Goal: Task Accomplishment & Management: Use online tool/utility

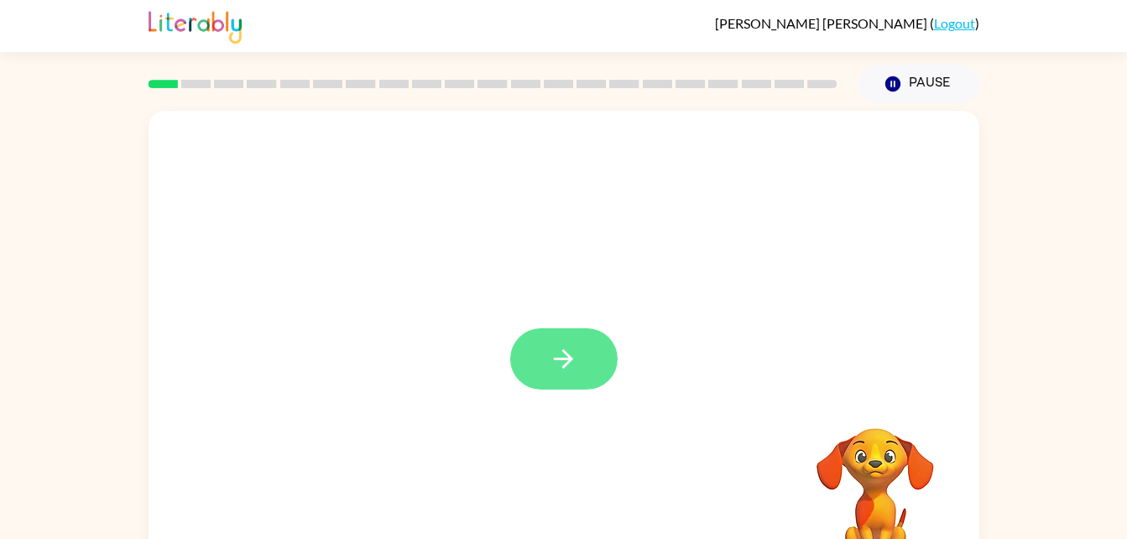
click at [576, 344] on button "button" at bounding box center [563, 358] width 107 height 61
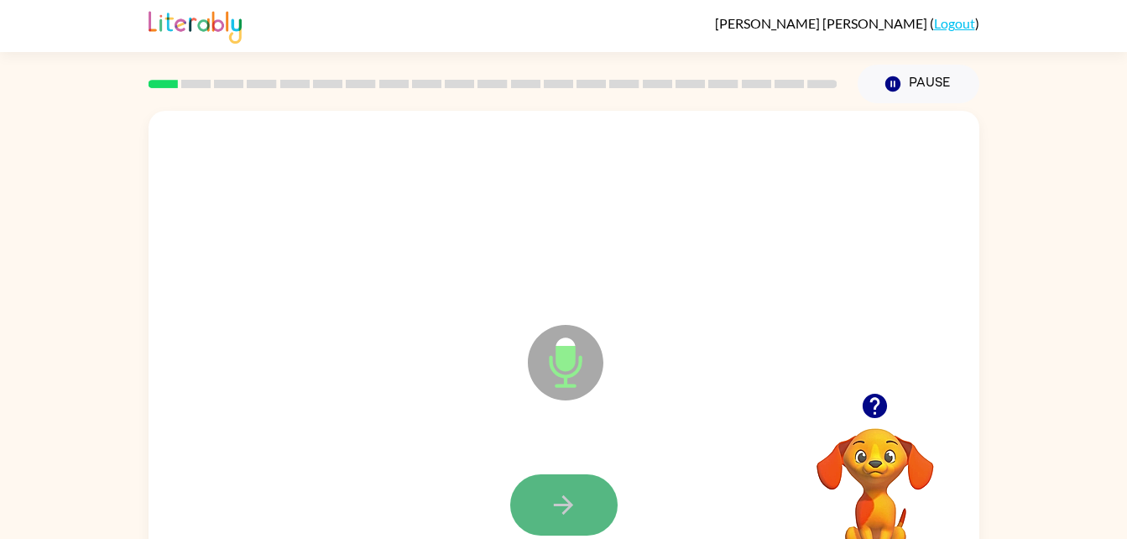
click at [573, 505] on icon "button" at bounding box center [563, 504] width 29 height 29
click at [580, 488] on button "button" at bounding box center [563, 504] width 107 height 61
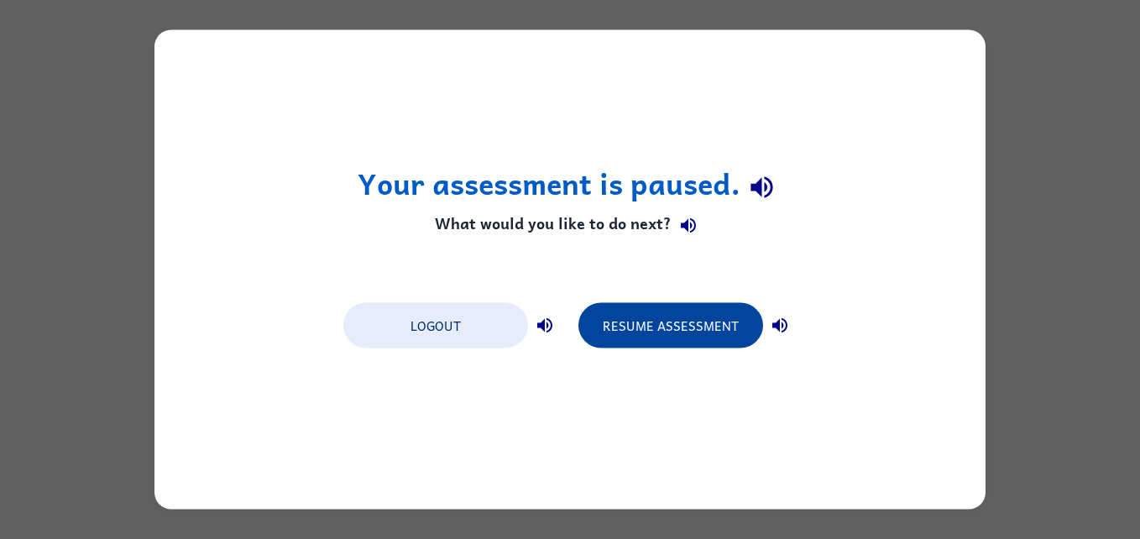
click at [672, 329] on button "Resume Assessment" at bounding box center [670, 325] width 185 height 45
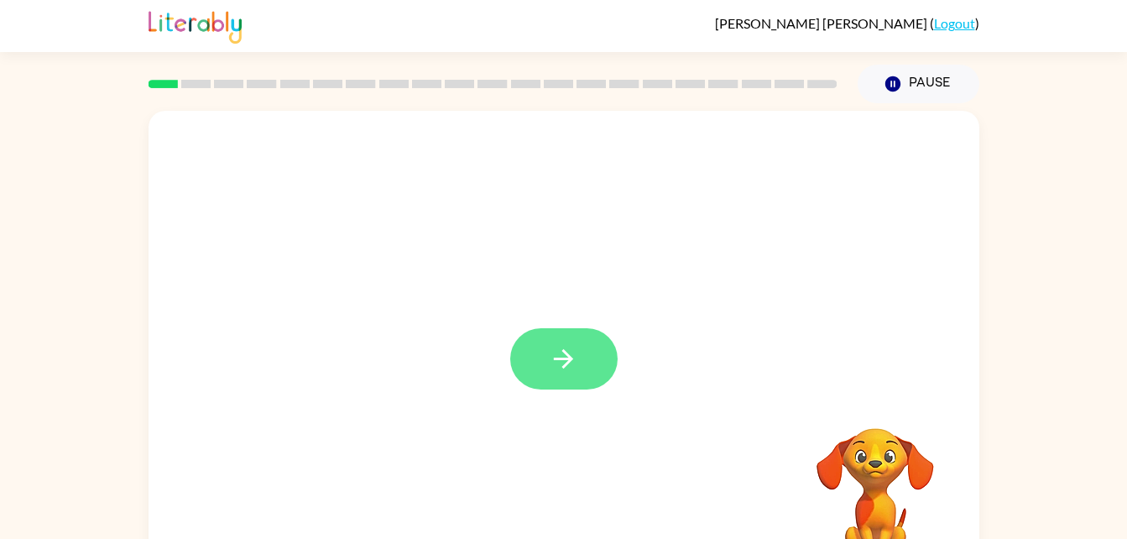
click at [555, 348] on icon "button" at bounding box center [563, 358] width 29 height 29
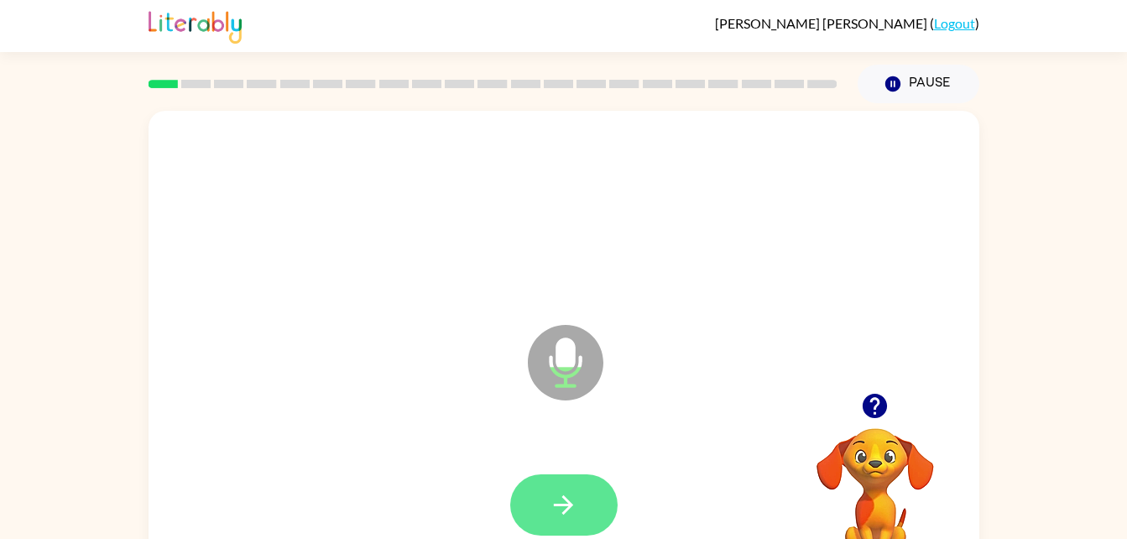
click at [567, 494] on icon "button" at bounding box center [563, 504] width 29 height 29
click at [573, 483] on button "button" at bounding box center [563, 504] width 107 height 61
click at [576, 490] on icon "button" at bounding box center [563, 504] width 29 height 29
click at [558, 488] on button "button" at bounding box center [563, 504] width 107 height 61
click at [577, 501] on icon "button" at bounding box center [563, 504] width 29 height 29
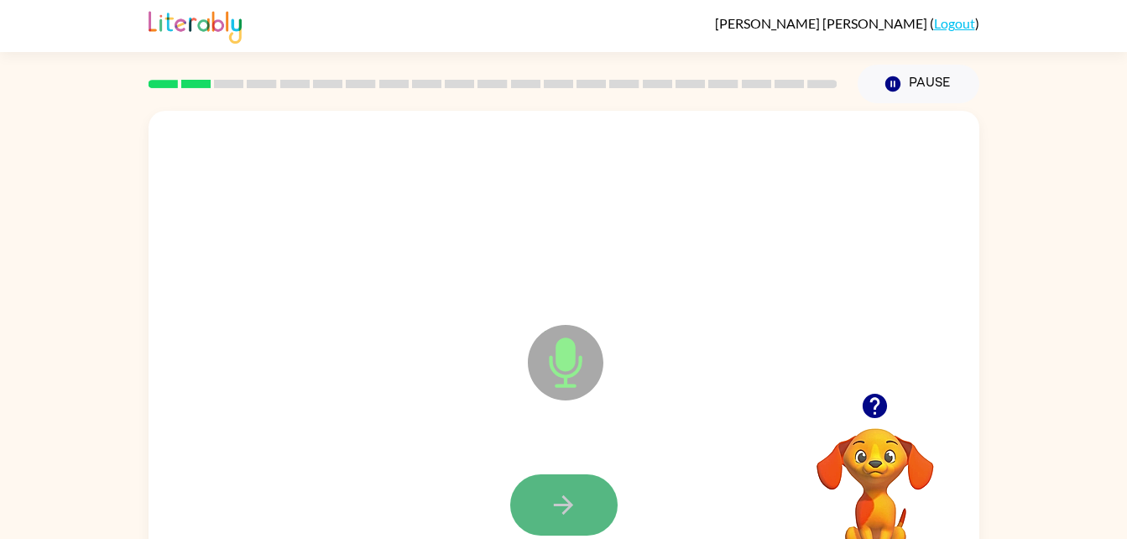
click at [565, 496] on icon "button" at bounding box center [563, 504] width 29 height 29
click at [582, 495] on button "button" at bounding box center [563, 504] width 107 height 61
click at [576, 491] on icon "button" at bounding box center [563, 504] width 29 height 29
click at [571, 492] on icon "button" at bounding box center [563, 504] width 29 height 29
click at [578, 501] on button "button" at bounding box center [563, 504] width 107 height 61
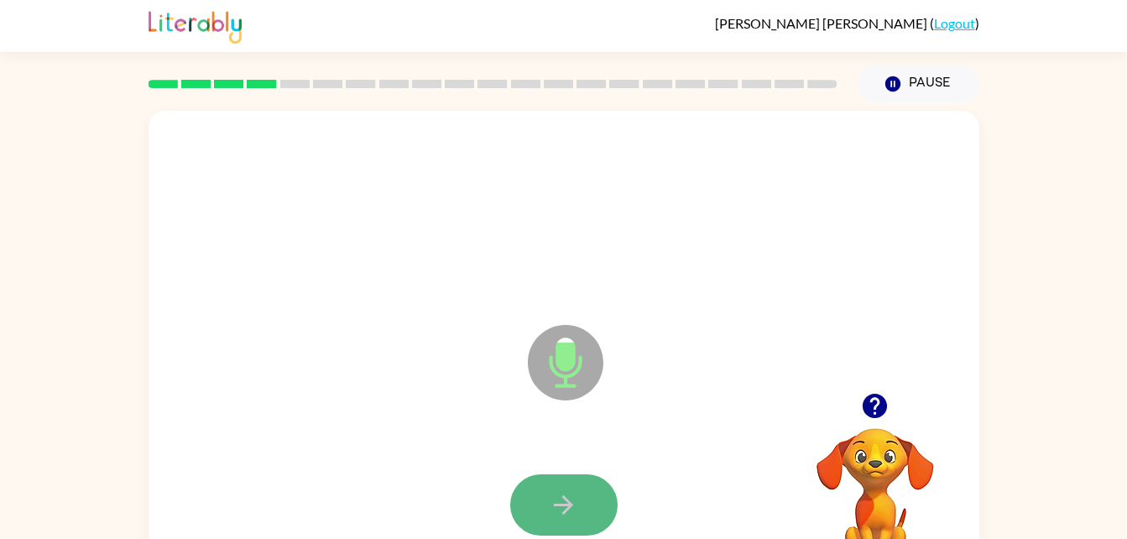
click at [584, 507] on button "button" at bounding box center [563, 504] width 107 height 61
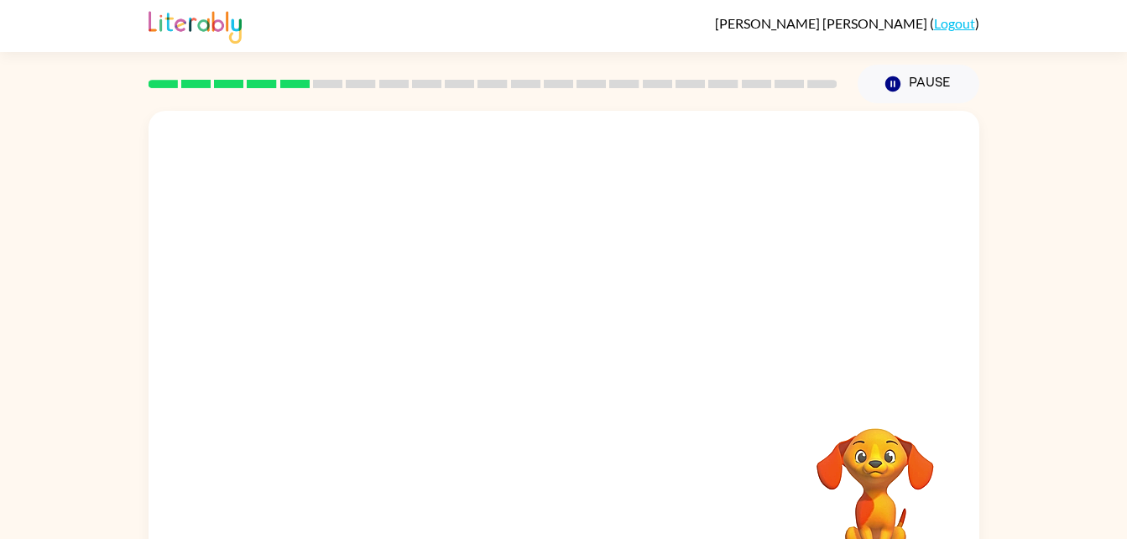
click at [525, 348] on div at bounding box center [523, 320] width 717 height 60
click at [712, 254] on div at bounding box center [563, 213] width 797 height 138
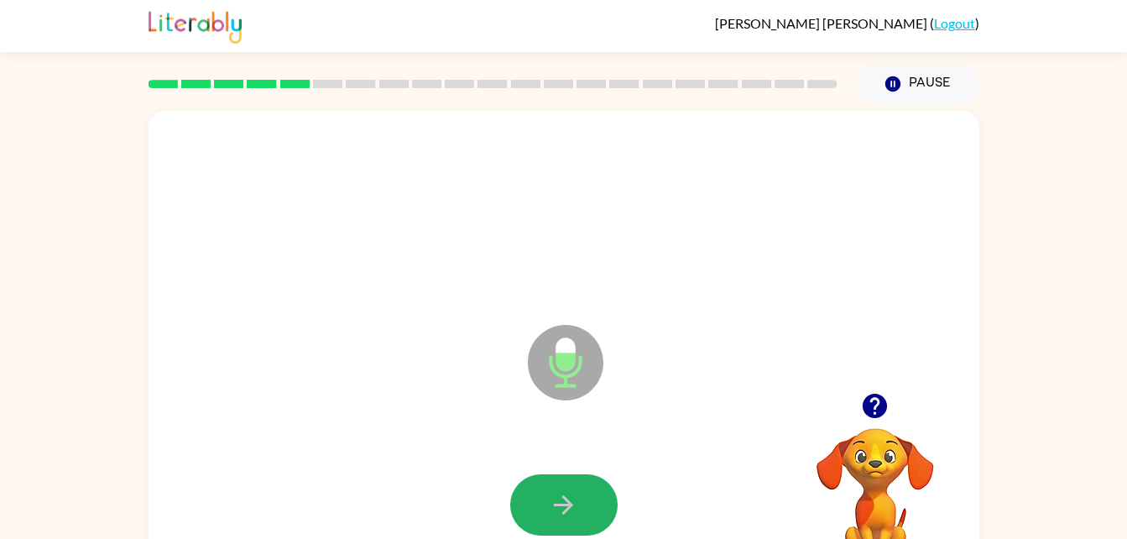
click at [592, 481] on button "button" at bounding box center [563, 504] width 107 height 61
click at [594, 481] on button "button" at bounding box center [563, 504] width 107 height 61
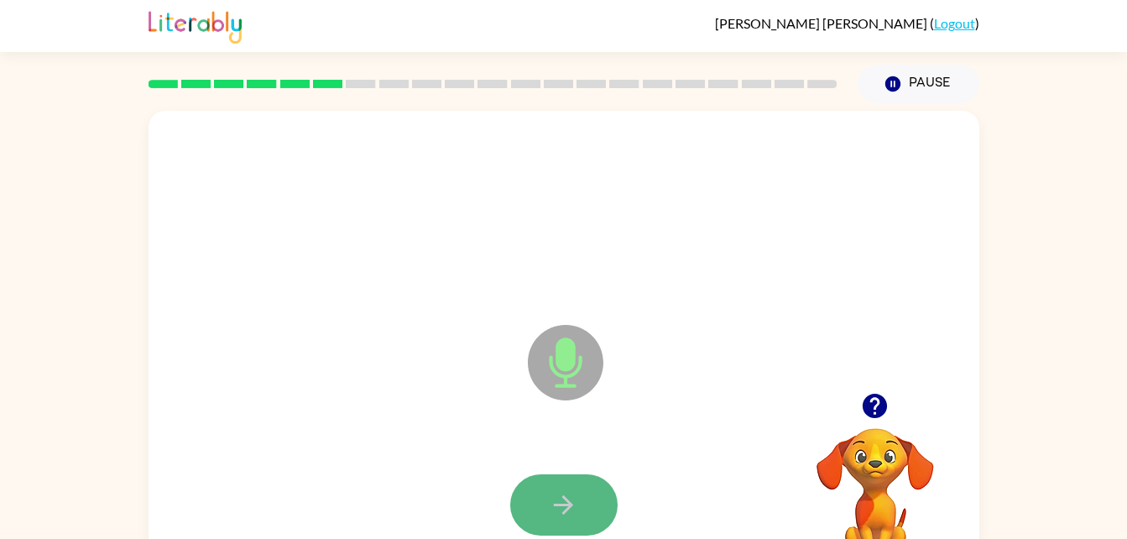
click at [592, 488] on button "button" at bounding box center [563, 504] width 107 height 61
click at [579, 488] on button "button" at bounding box center [563, 504] width 107 height 61
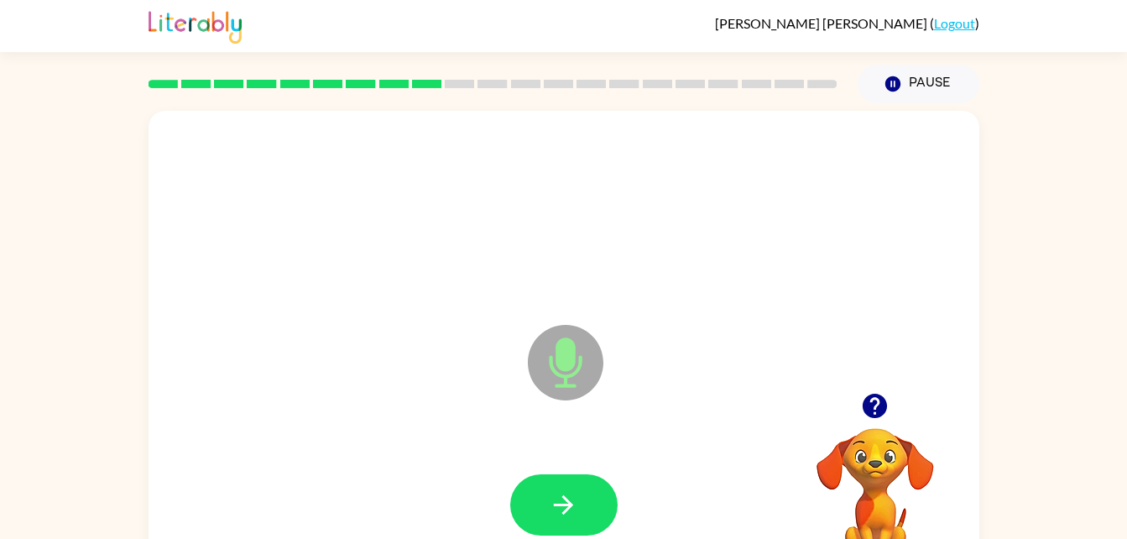
click at [579, 488] on button "button" at bounding box center [563, 504] width 107 height 61
click at [569, 506] on icon "button" at bounding box center [563, 504] width 19 height 19
click at [322, 348] on div "Microphone The Microphone is here when it is your turn to talk" at bounding box center [523, 320] width 717 height 60
drag, startPoint x: 563, startPoint y: 499, endPoint x: 421, endPoint y: 436, distance: 155.2
click at [421, 436] on div at bounding box center [563, 505] width 797 height 138
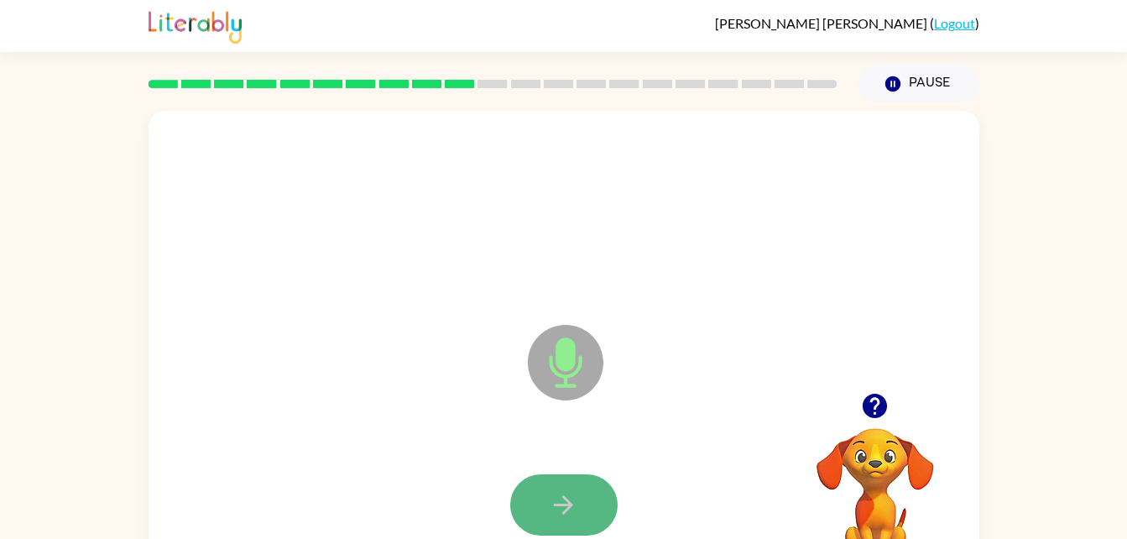
click at [572, 493] on icon "button" at bounding box center [563, 504] width 29 height 29
click at [571, 493] on icon "button" at bounding box center [563, 504] width 29 height 29
click at [574, 498] on icon "button" at bounding box center [563, 504] width 29 height 29
click at [574, 497] on icon "button" at bounding box center [563, 504] width 29 height 29
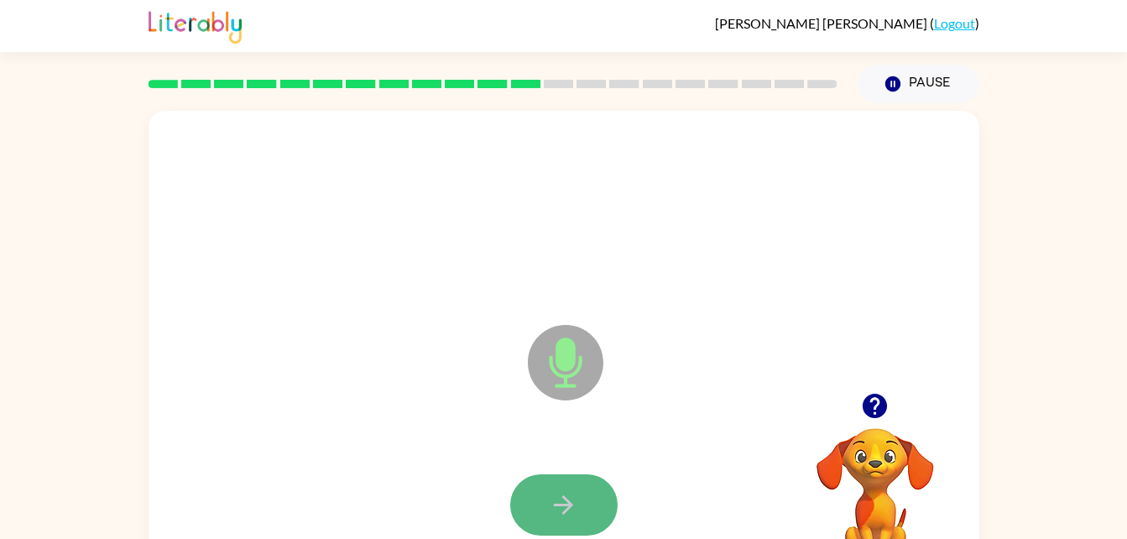
click at [583, 502] on button "button" at bounding box center [563, 504] width 107 height 61
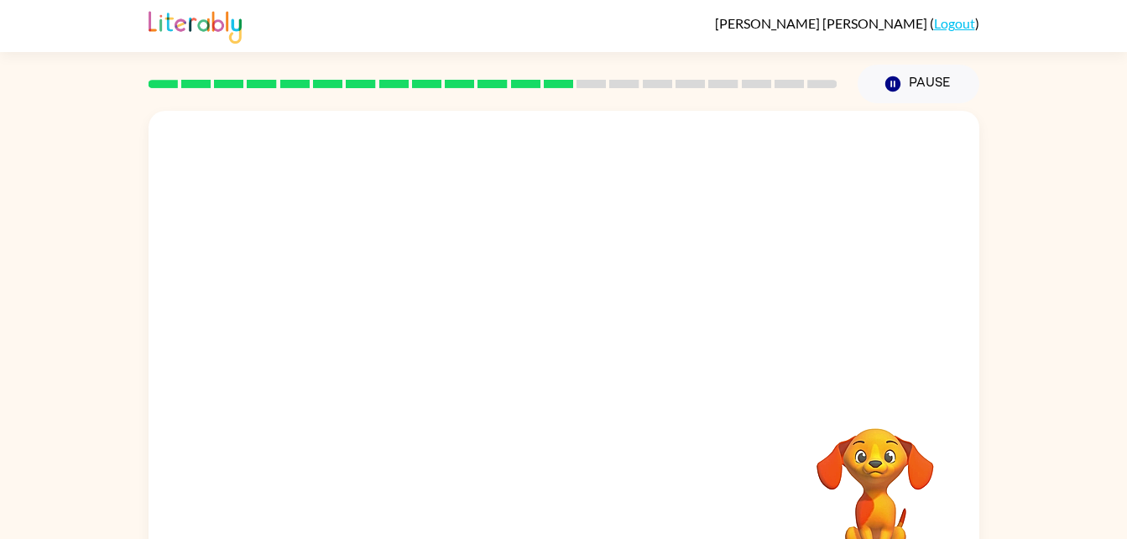
click at [657, 371] on div at bounding box center [564, 350] width 831 height 479
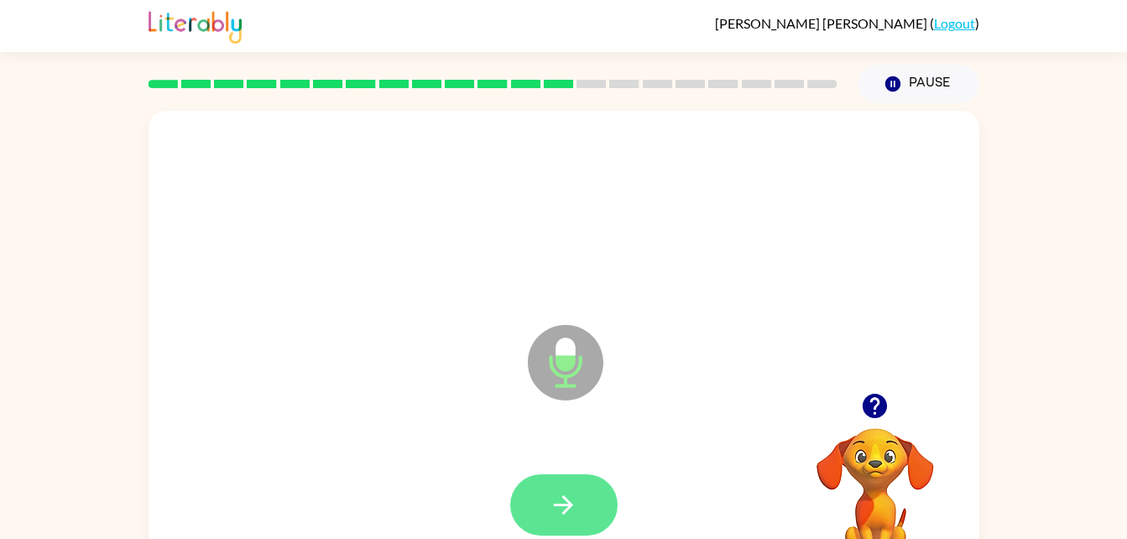
click at [582, 495] on button "button" at bounding box center [563, 504] width 107 height 61
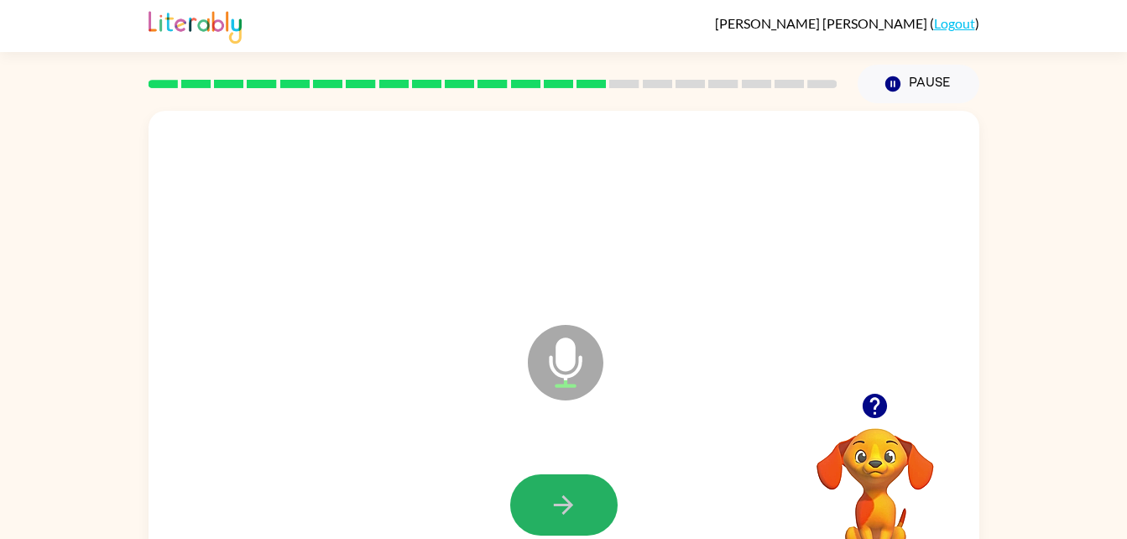
click at [582, 495] on button "button" at bounding box center [563, 504] width 107 height 61
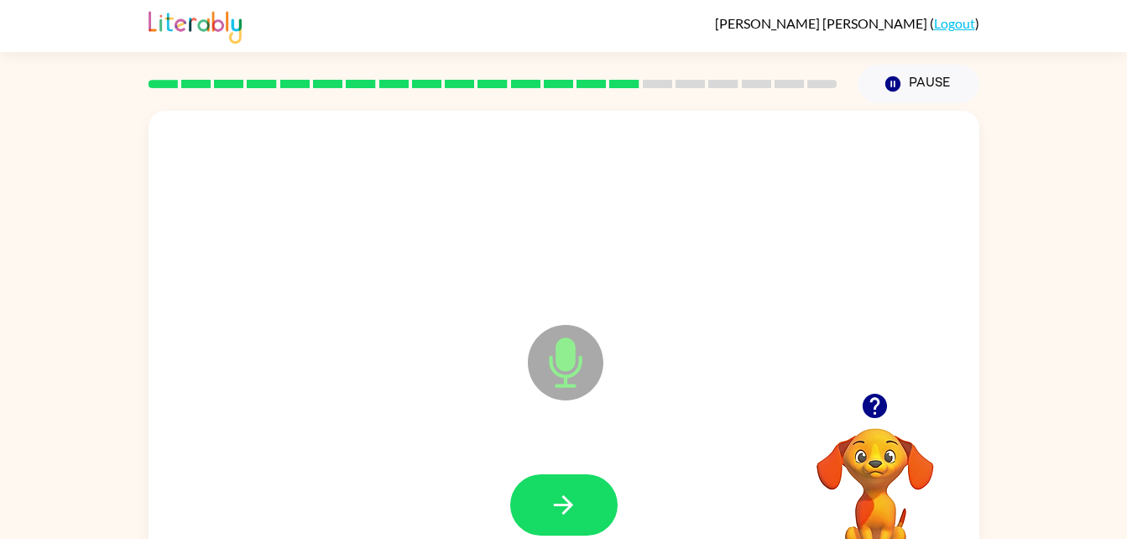
click at [582, 495] on button "button" at bounding box center [563, 504] width 107 height 61
drag, startPoint x: 582, startPoint y: 495, endPoint x: 404, endPoint y: 453, distance: 182.8
click at [404, 453] on div at bounding box center [563, 505] width 797 height 138
click at [555, 498] on icon "button" at bounding box center [563, 504] width 29 height 29
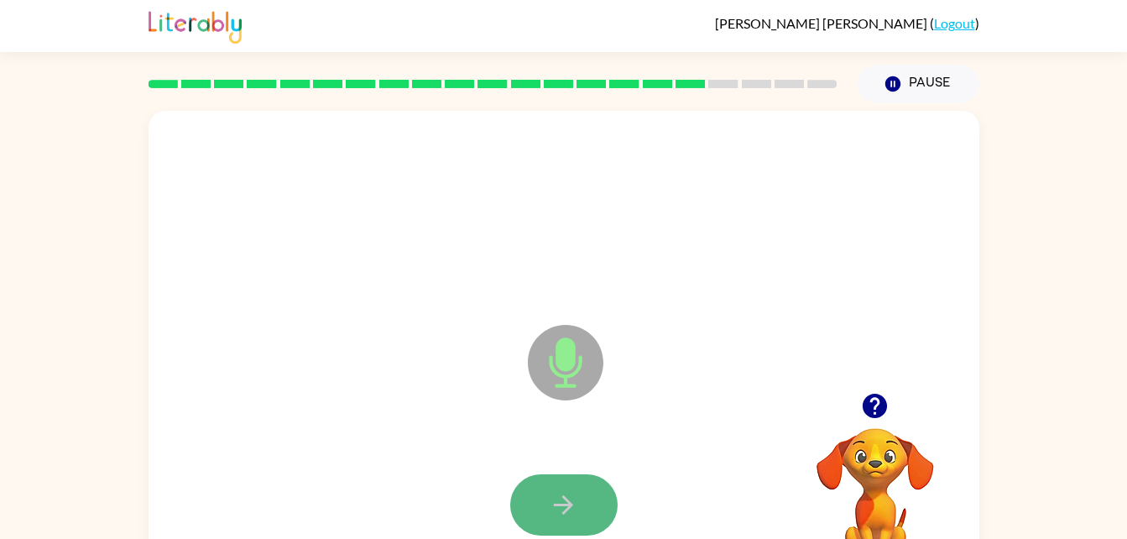
click at [557, 497] on icon "button" at bounding box center [563, 504] width 29 height 29
drag, startPoint x: 560, startPoint y: 502, endPoint x: 570, endPoint y: 511, distance: 13.7
click at [570, 511] on icon "button" at bounding box center [563, 504] width 29 height 29
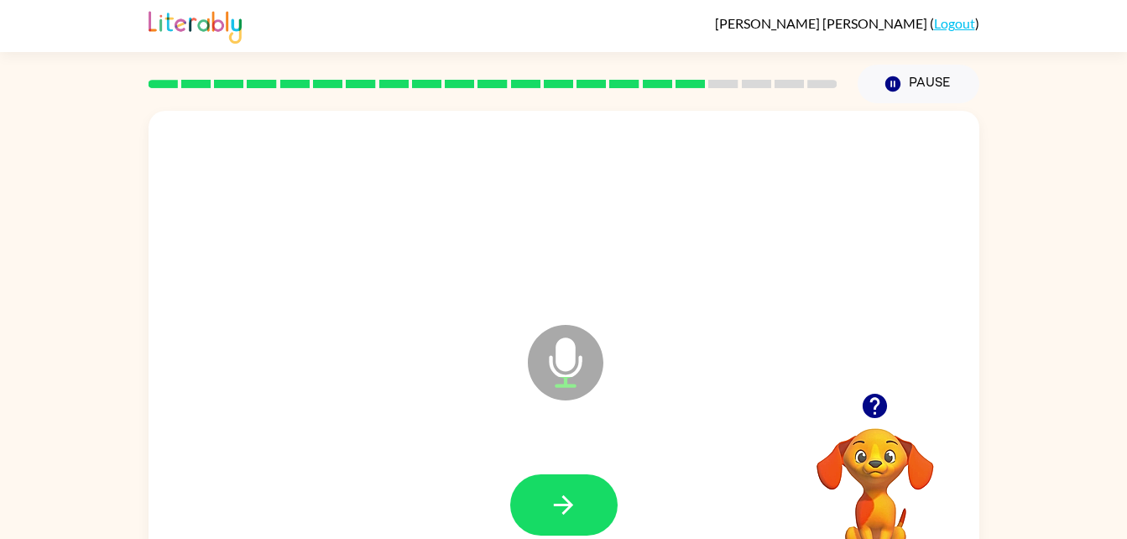
click at [566, 511] on icon "button" at bounding box center [563, 504] width 19 height 19
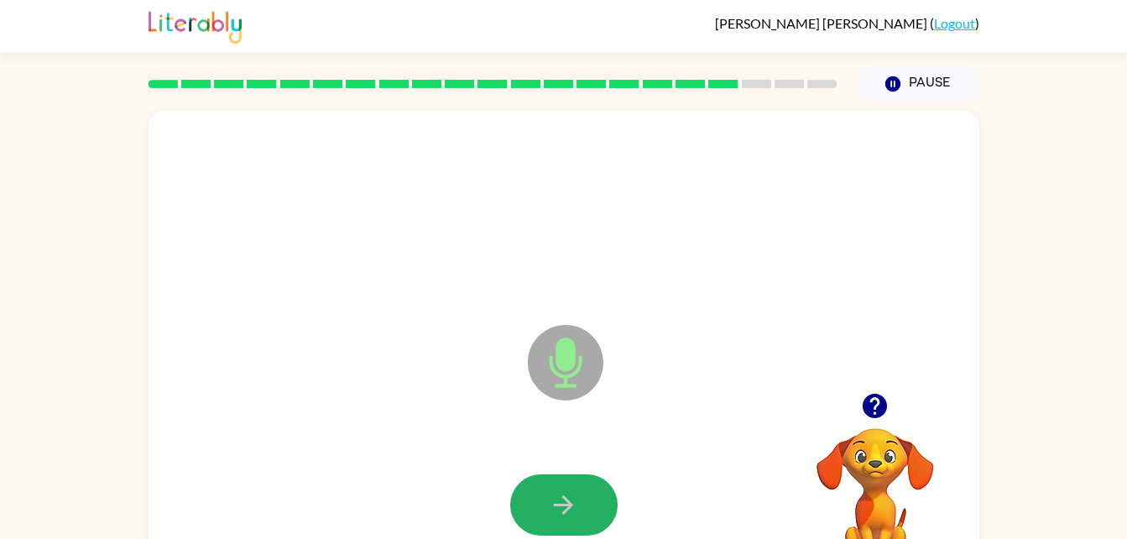
drag, startPoint x: 566, startPoint y: 511, endPoint x: 571, endPoint y: 518, distance: 8.9
click at [571, 518] on icon "button" at bounding box center [563, 504] width 29 height 29
click at [571, 511] on icon "button" at bounding box center [563, 504] width 29 height 29
click at [575, 513] on icon "button" at bounding box center [563, 504] width 29 height 29
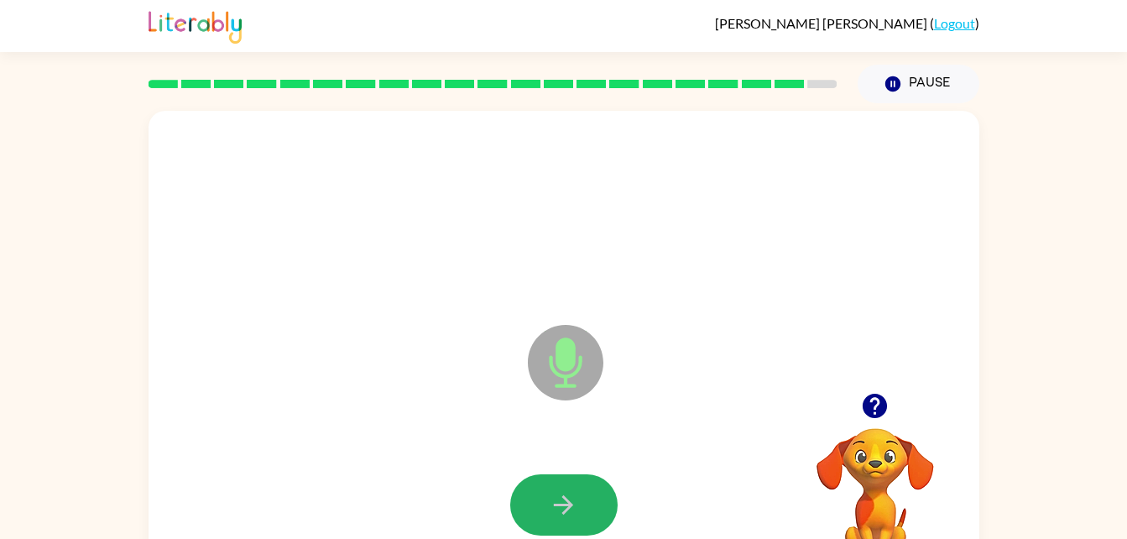
click at [575, 514] on icon "button" at bounding box center [563, 504] width 29 height 29
drag, startPoint x: 582, startPoint y: 519, endPoint x: 352, endPoint y: 300, distance: 317.5
click at [352, 300] on div "Microphone The Microphone is here when it is your turn to talk" at bounding box center [523, 320] width 717 height 60
click at [579, 476] on button "button" at bounding box center [563, 504] width 107 height 61
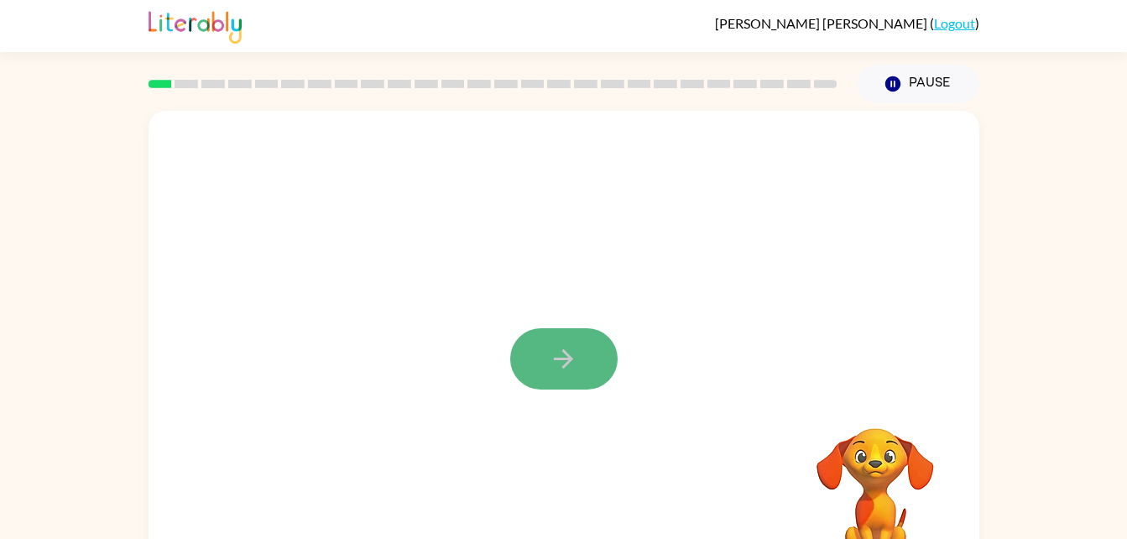
click at [590, 366] on button "button" at bounding box center [563, 358] width 107 height 61
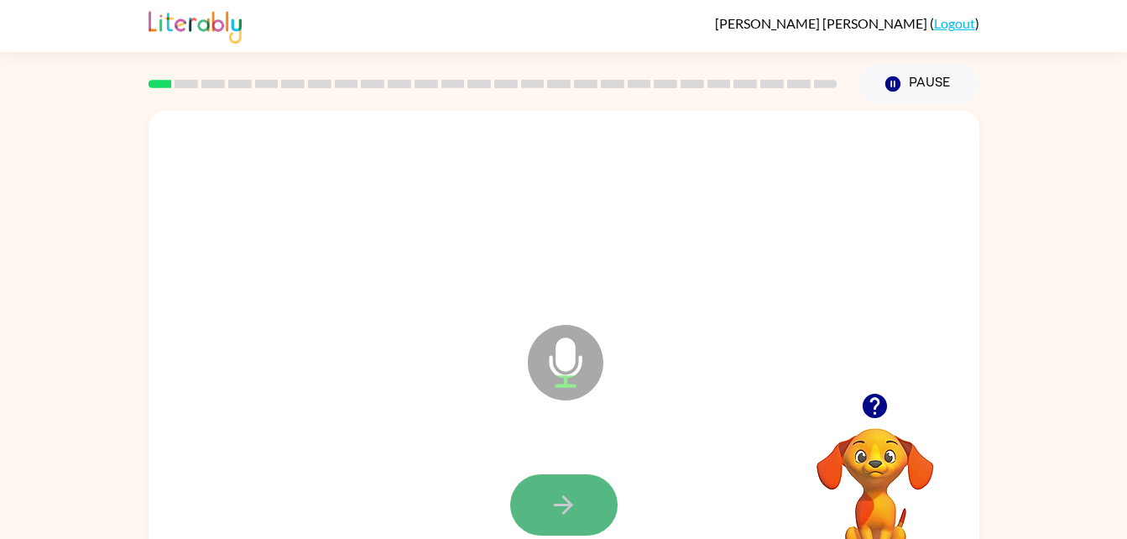
click at [571, 482] on button "button" at bounding box center [563, 504] width 107 height 61
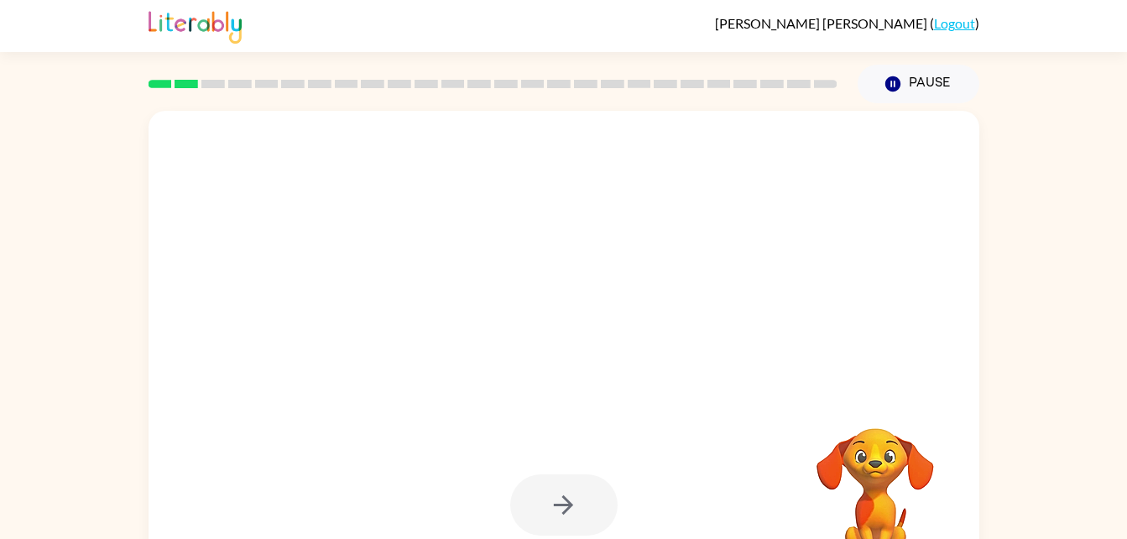
drag, startPoint x: 571, startPoint y: 482, endPoint x: 592, endPoint y: 542, distance: 64.2
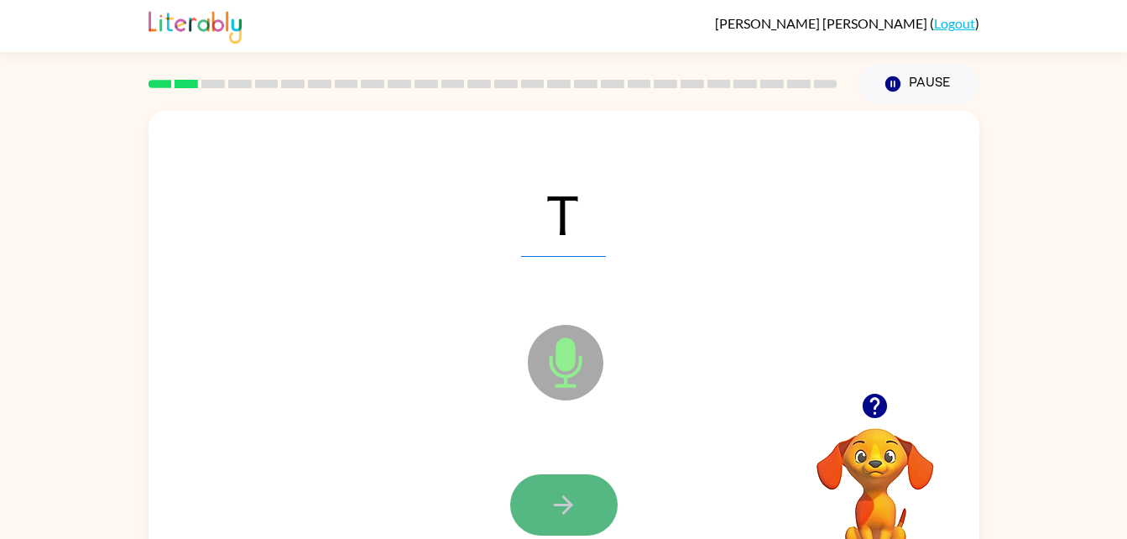
click at [590, 502] on button "button" at bounding box center [563, 504] width 107 height 61
click at [571, 491] on icon "button" at bounding box center [563, 504] width 29 height 29
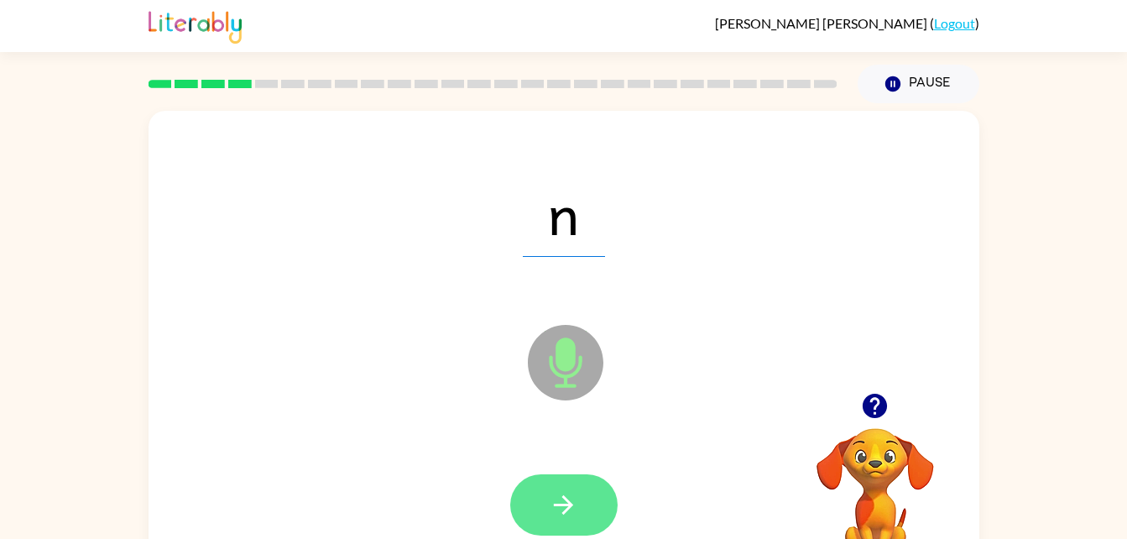
click at [573, 490] on icon "button" at bounding box center [563, 504] width 29 height 29
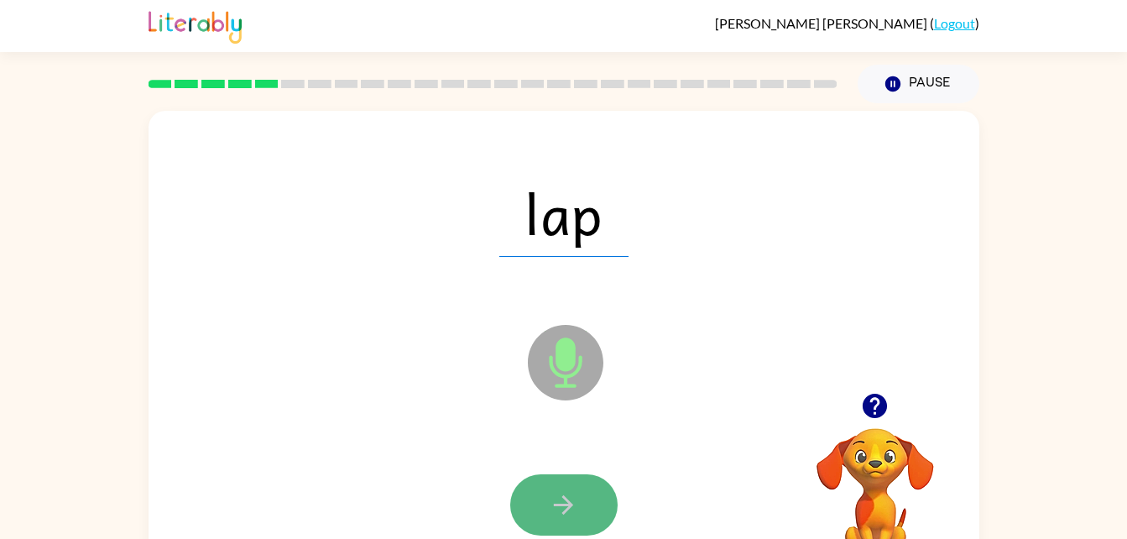
click at [572, 480] on button "button" at bounding box center [563, 504] width 107 height 61
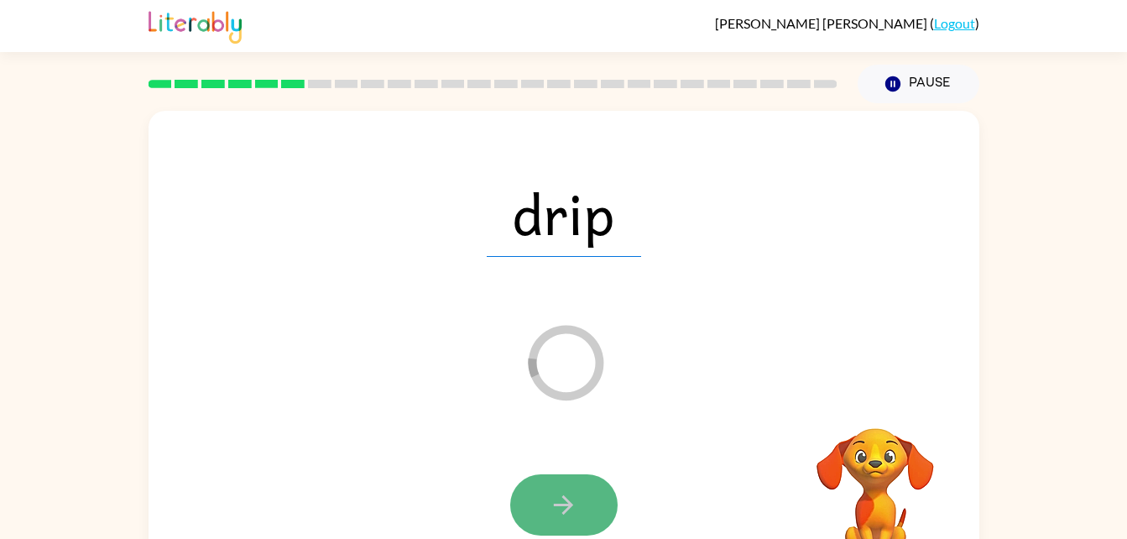
click at [577, 487] on button "button" at bounding box center [563, 504] width 107 height 61
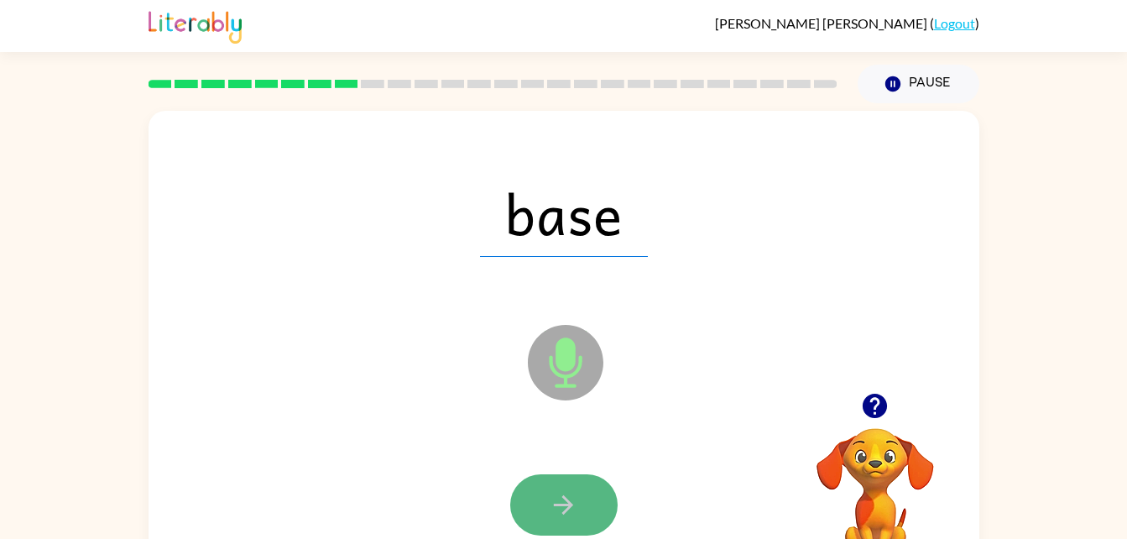
click at [562, 493] on icon "button" at bounding box center [563, 504] width 29 height 29
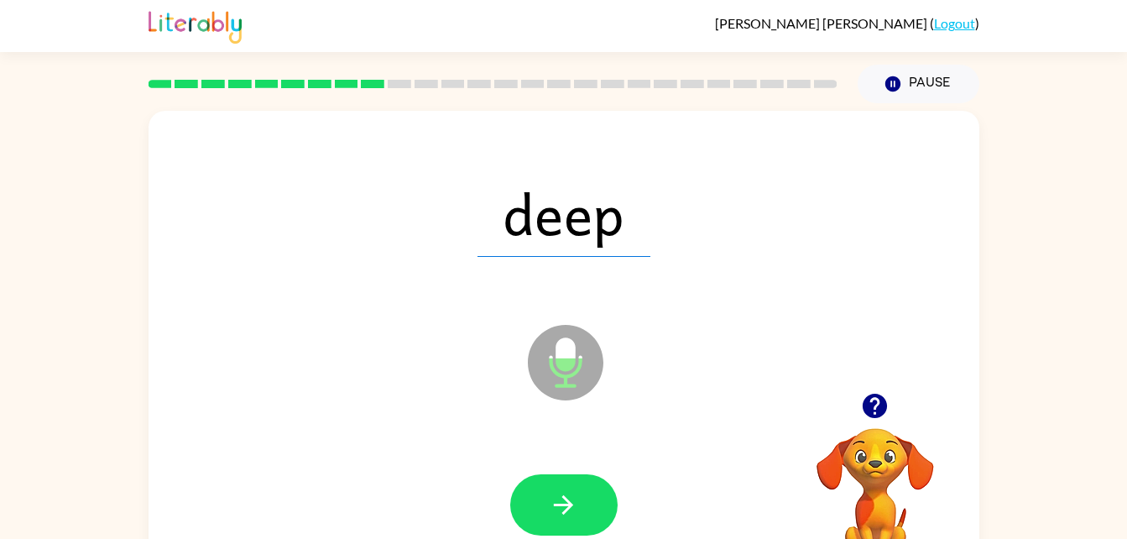
drag, startPoint x: 559, startPoint y: 431, endPoint x: 560, endPoint y: 446, distance: 15.1
click at [560, 446] on div "deep Microphone The Microphone is here when it is your turn to talk" at bounding box center [564, 350] width 831 height 479
click at [564, 501] on icon "button" at bounding box center [563, 504] width 29 height 29
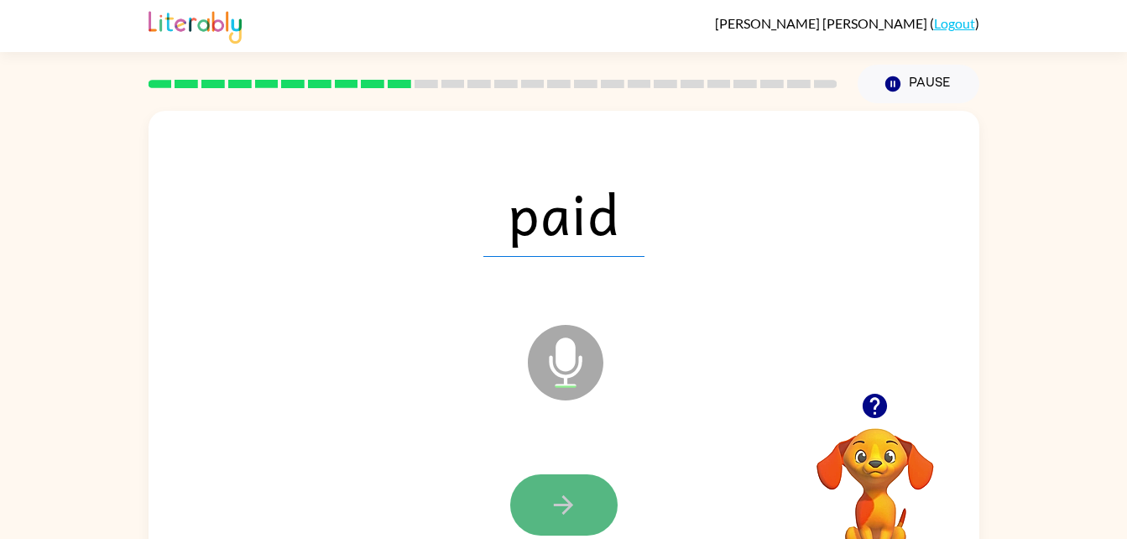
click at [584, 503] on button "button" at bounding box center [563, 504] width 107 height 61
click at [580, 498] on button "button" at bounding box center [563, 504] width 107 height 61
click at [598, 532] on button "button" at bounding box center [563, 504] width 107 height 61
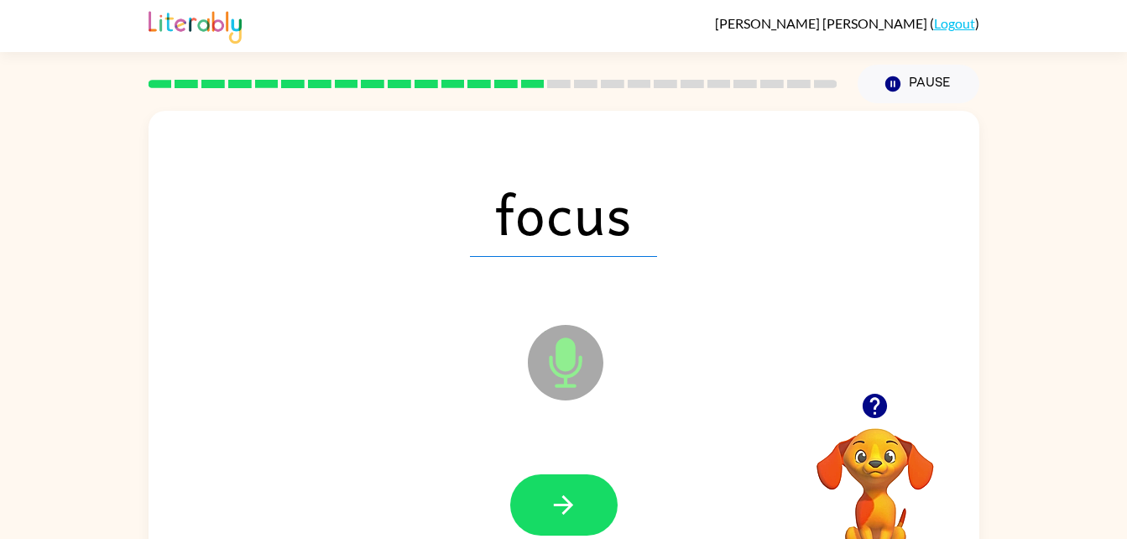
click at [730, 444] on icon "Microphone The Microphone is here when it is your turn to talk" at bounding box center [650, 384] width 252 height 126
click at [612, 463] on div at bounding box center [563, 505] width 797 height 138
click at [572, 474] on button "button" at bounding box center [563, 504] width 107 height 61
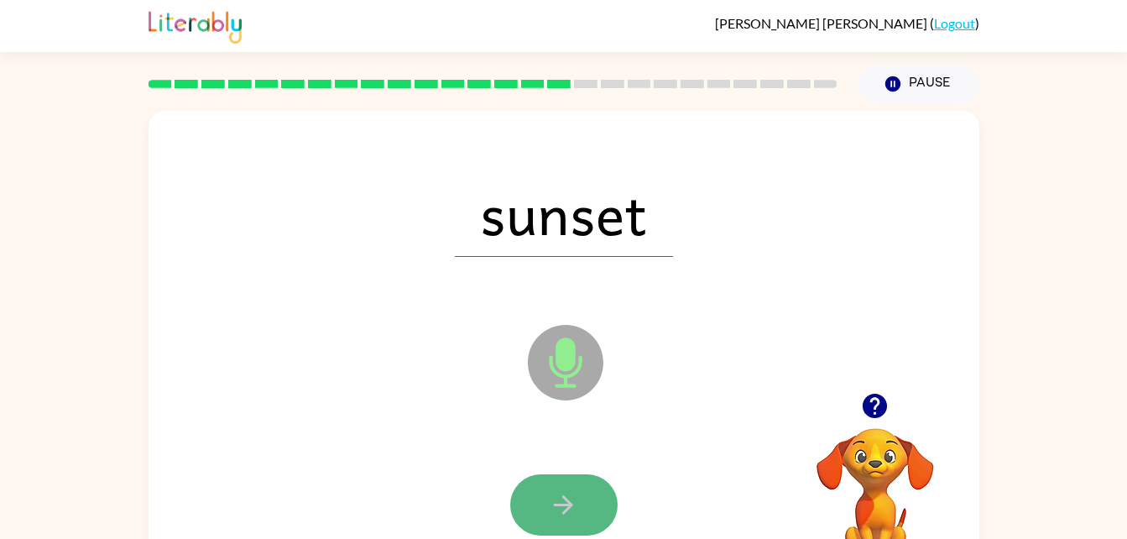
click at [582, 521] on button "button" at bounding box center [563, 504] width 107 height 61
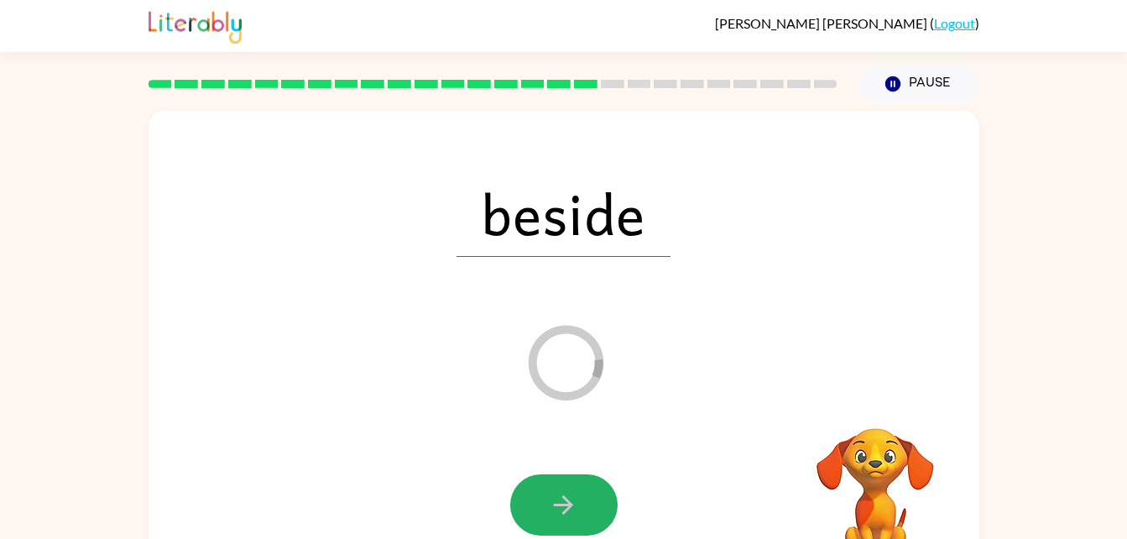
click at [582, 521] on button "button" at bounding box center [563, 504] width 107 height 61
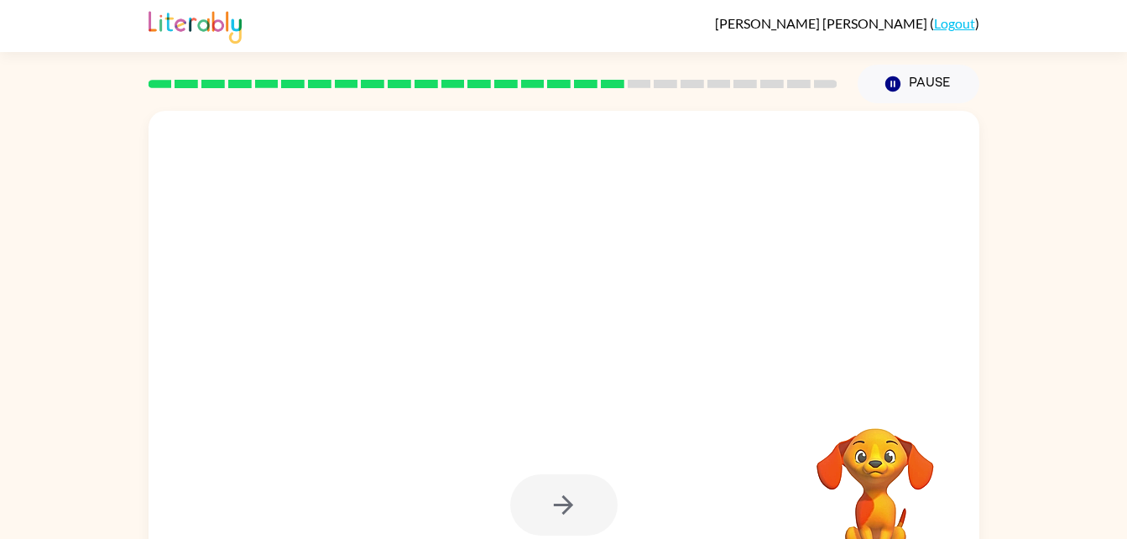
click at [582, 527] on div at bounding box center [563, 504] width 107 height 61
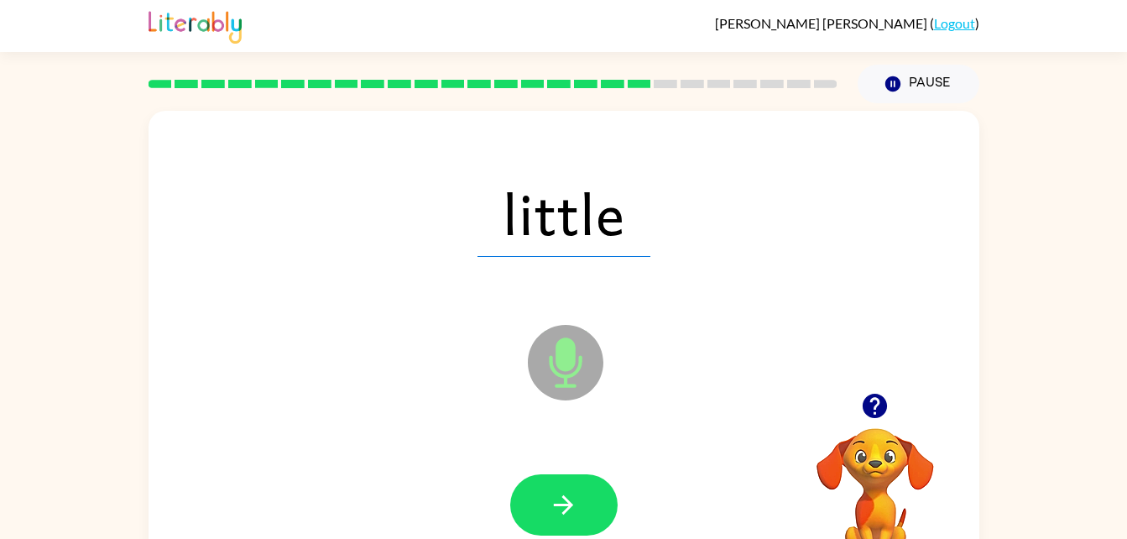
drag, startPoint x: 674, startPoint y: 225, endPoint x: 580, endPoint y: 452, distance: 246.1
click at [580, 452] on div "little Microphone The Microphone is here when it is your turn to talk" at bounding box center [564, 350] width 831 height 479
drag, startPoint x: 580, startPoint y: 452, endPoint x: 572, endPoint y: 475, distance: 23.9
click at [572, 475] on button "button" at bounding box center [563, 504] width 107 height 61
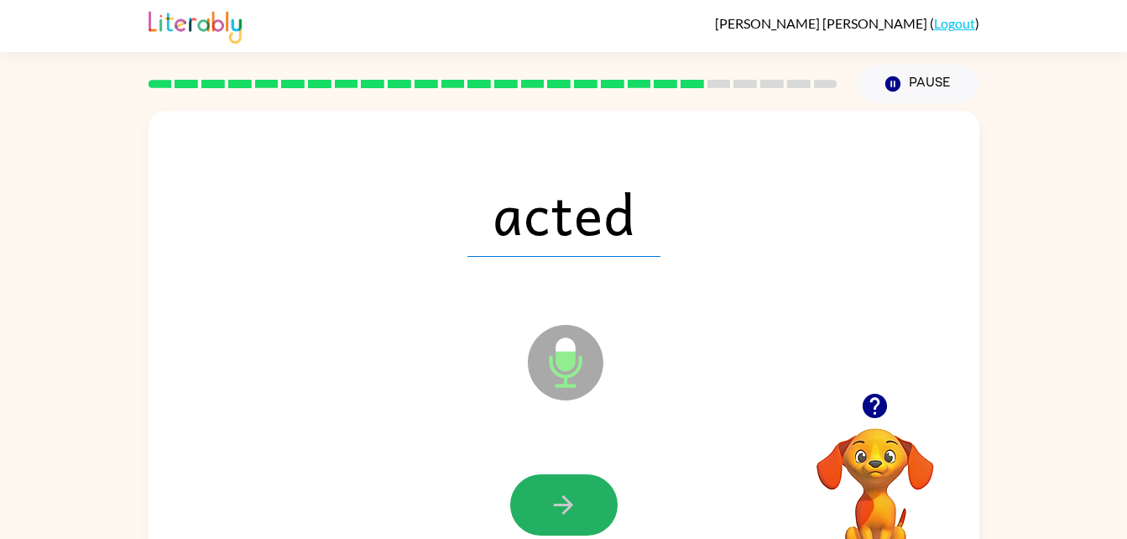
click at [572, 475] on button "button" at bounding box center [563, 504] width 107 height 61
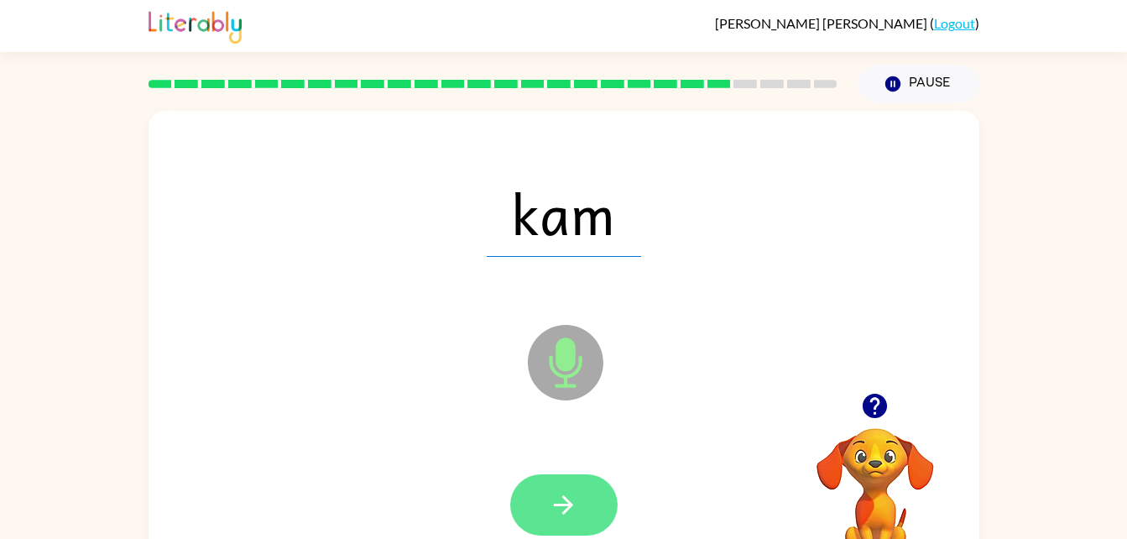
click at [576, 483] on button "button" at bounding box center [563, 504] width 107 height 61
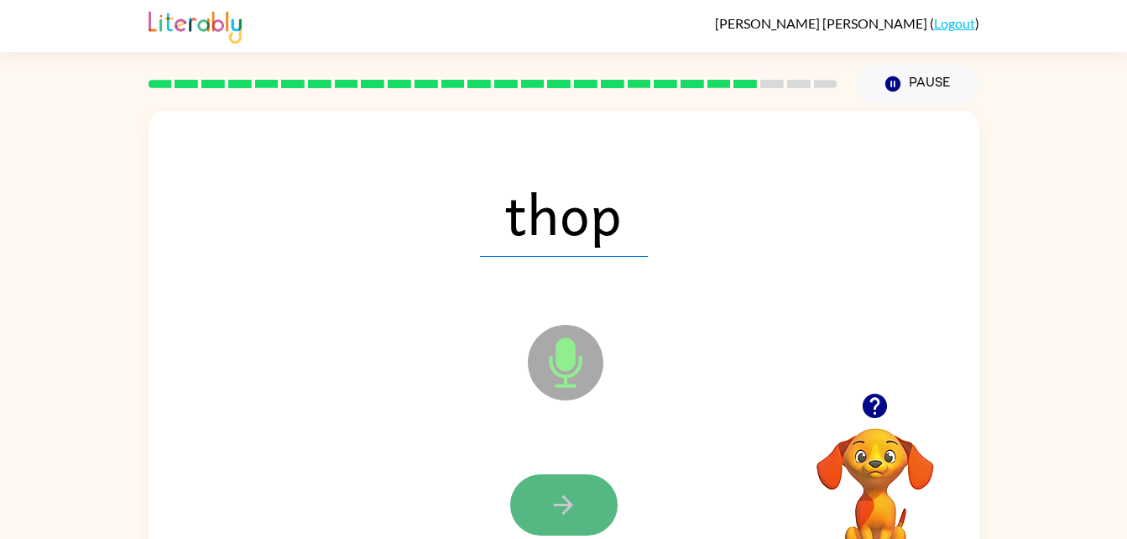
click at [580, 499] on button "button" at bounding box center [563, 504] width 107 height 61
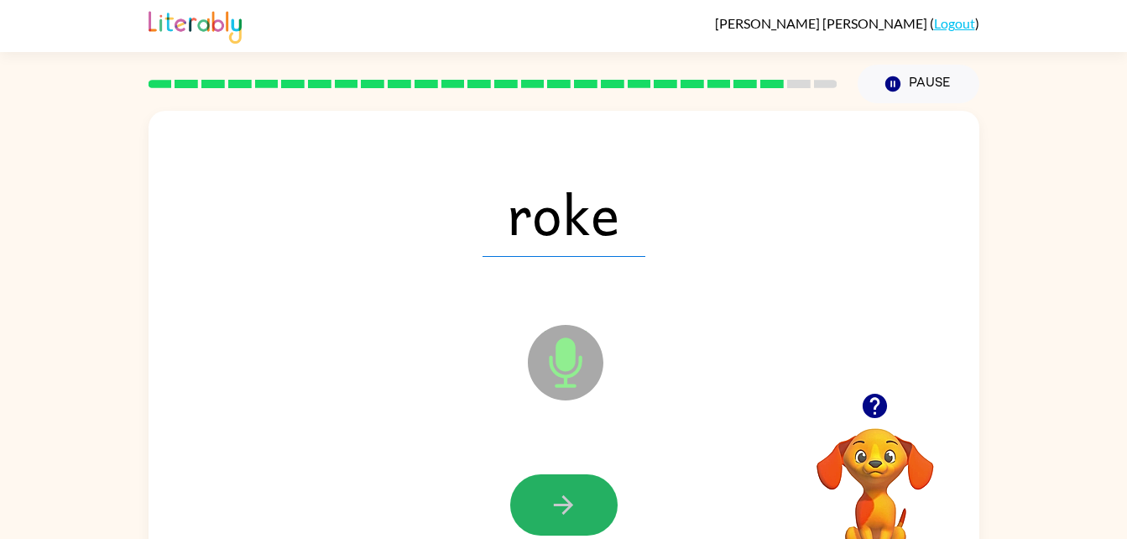
click at [580, 499] on button "button" at bounding box center [563, 504] width 107 height 61
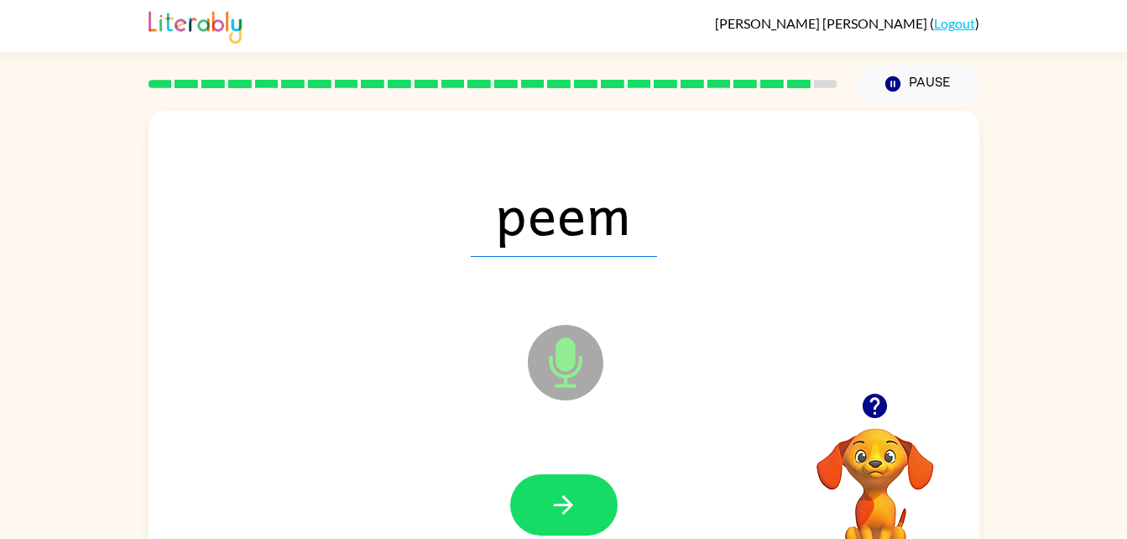
drag, startPoint x: 580, startPoint y: 499, endPoint x: 441, endPoint y: 398, distance: 171.7
click at [441, 398] on div "peem Microphone The Microphone is here when it is your turn to talk" at bounding box center [564, 350] width 831 height 479
click at [570, 501] on icon "button" at bounding box center [563, 504] width 29 height 29
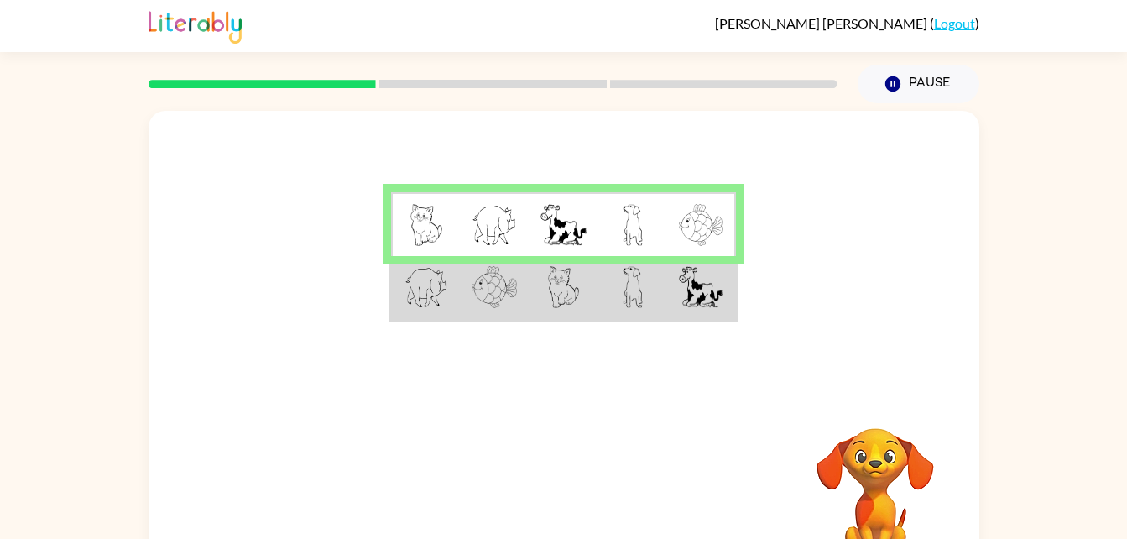
click at [698, 212] on img at bounding box center [701, 225] width 44 height 42
click at [427, 220] on img at bounding box center [426, 225] width 32 height 42
click at [499, 222] on img at bounding box center [494, 225] width 45 height 42
click at [571, 234] on img at bounding box center [562, 225] width 45 height 42
click at [629, 231] on img at bounding box center [633, 225] width 20 height 42
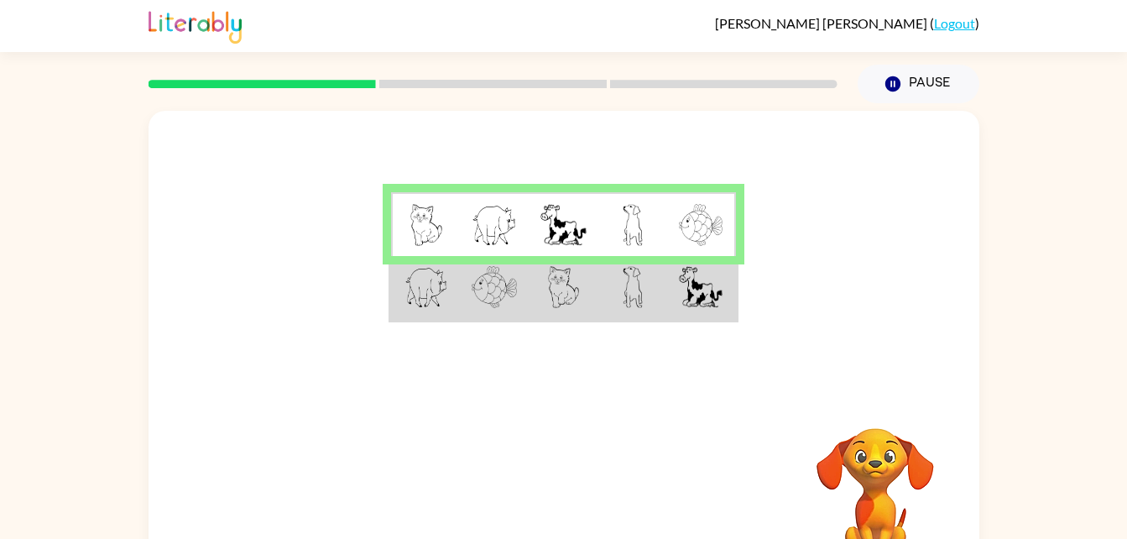
click at [629, 274] on img at bounding box center [633, 287] width 20 height 42
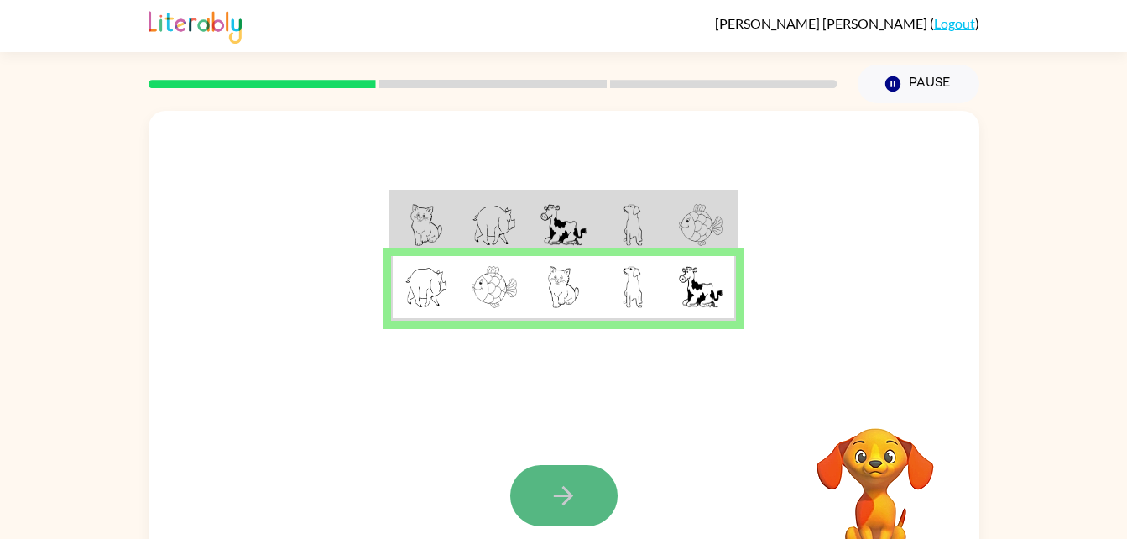
click at [563, 470] on button "button" at bounding box center [563, 495] width 107 height 61
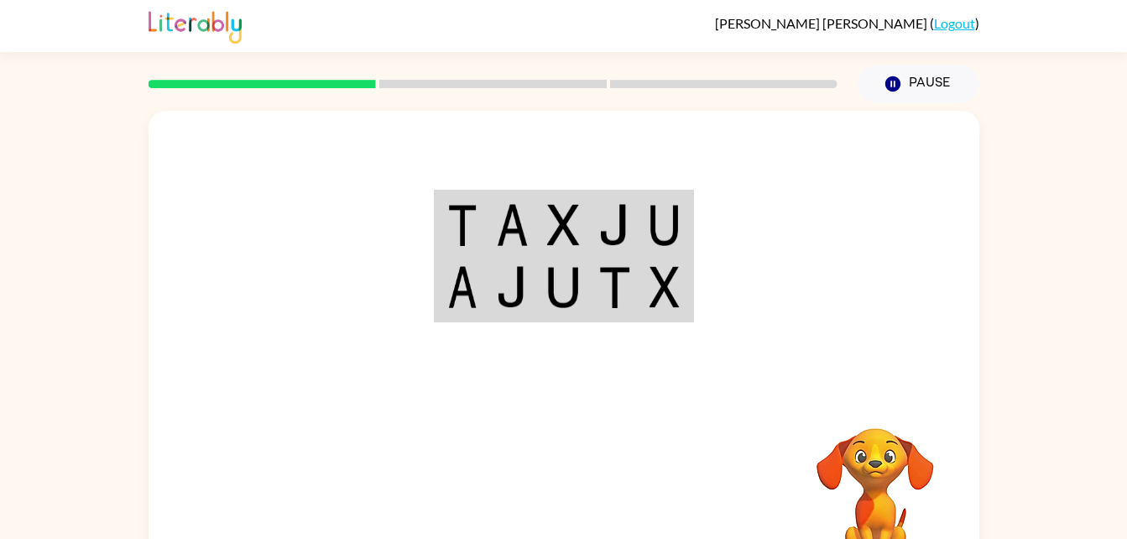
click at [530, 406] on div "Your browser must support playing .mp4 files to use Literably. Please try using…" at bounding box center [564, 495] width 831 height 189
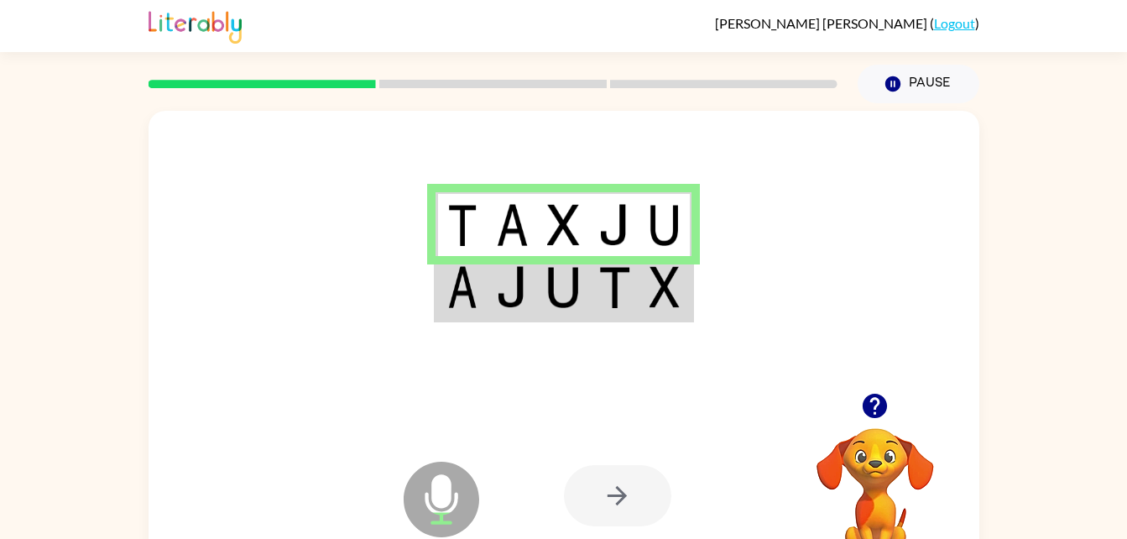
click at [527, 371] on div at bounding box center [564, 252] width 831 height 282
click at [638, 498] on div at bounding box center [617, 495] width 107 height 61
click at [566, 285] on img at bounding box center [563, 287] width 32 height 42
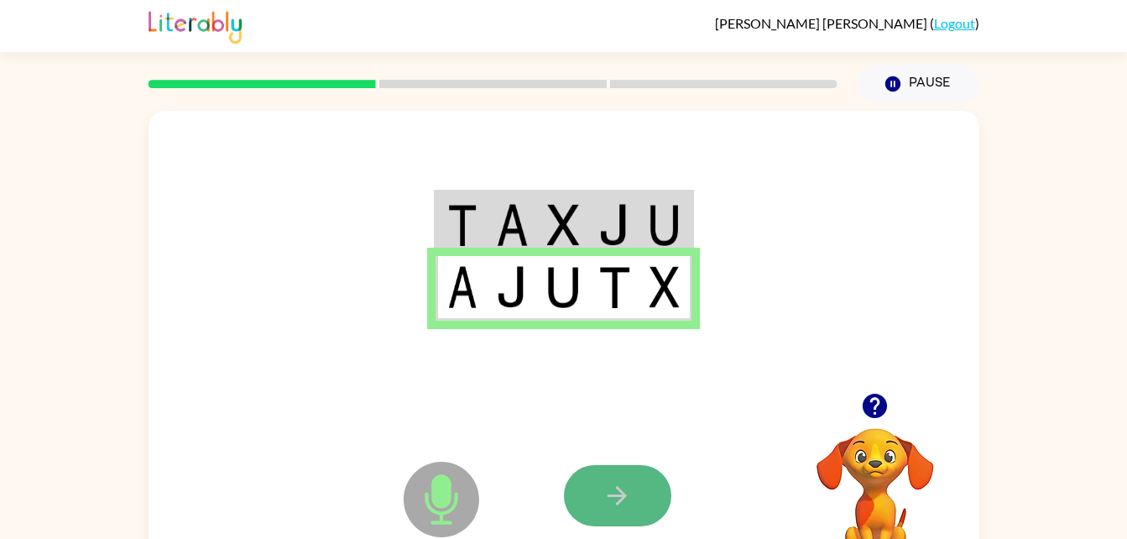
click at [623, 473] on button "button" at bounding box center [617, 495] width 107 height 61
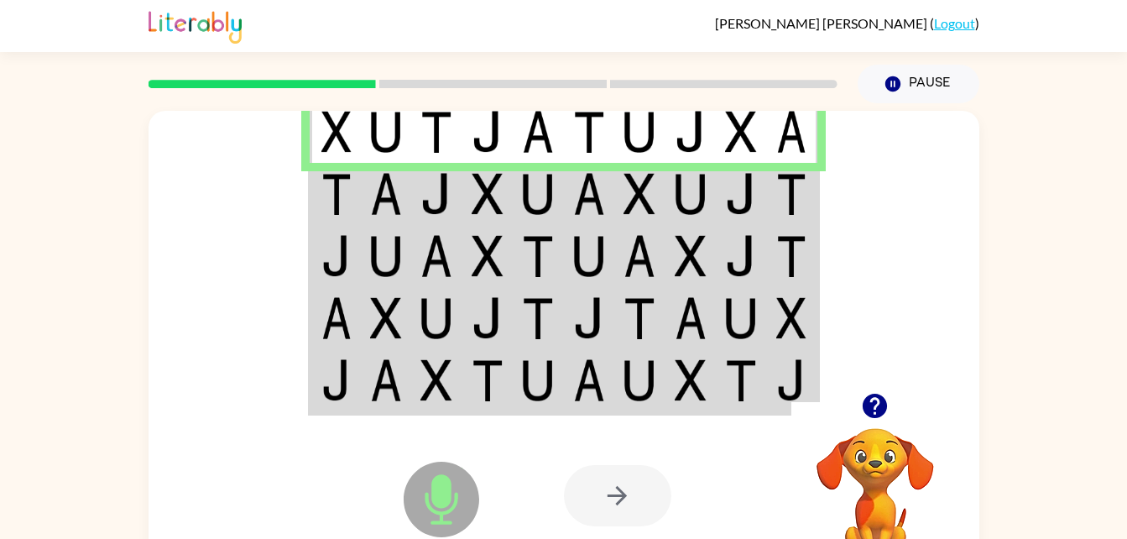
click at [536, 263] on img at bounding box center [538, 256] width 32 height 42
click at [459, 308] on td at bounding box center [436, 318] width 51 height 62
click at [646, 467] on div at bounding box center [617, 495] width 107 height 61
click at [647, 494] on div at bounding box center [617, 495] width 107 height 61
click at [769, 202] on td at bounding box center [792, 194] width 51 height 62
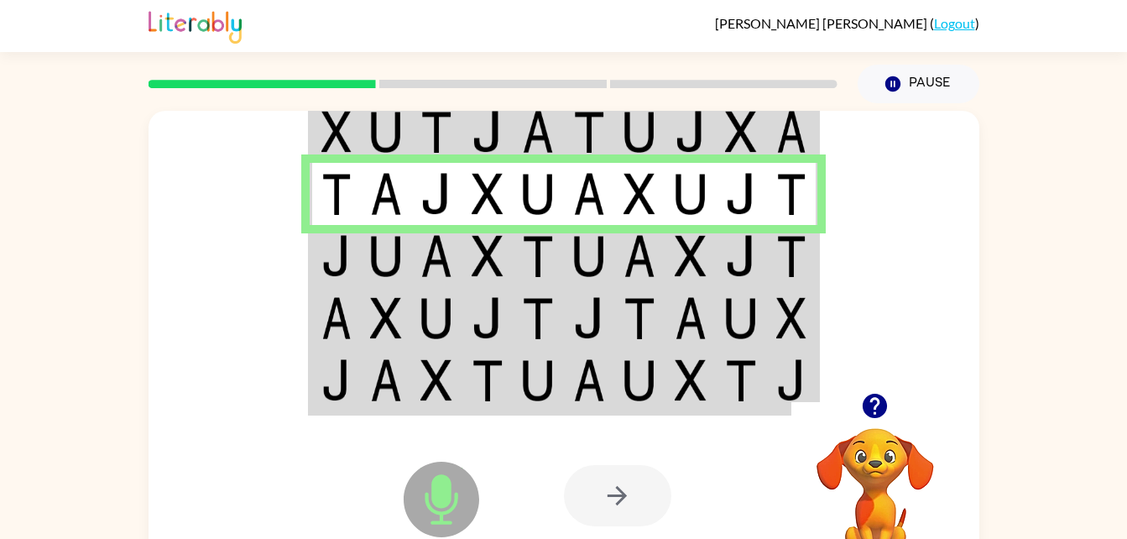
click at [631, 269] on img at bounding box center [639, 256] width 32 height 42
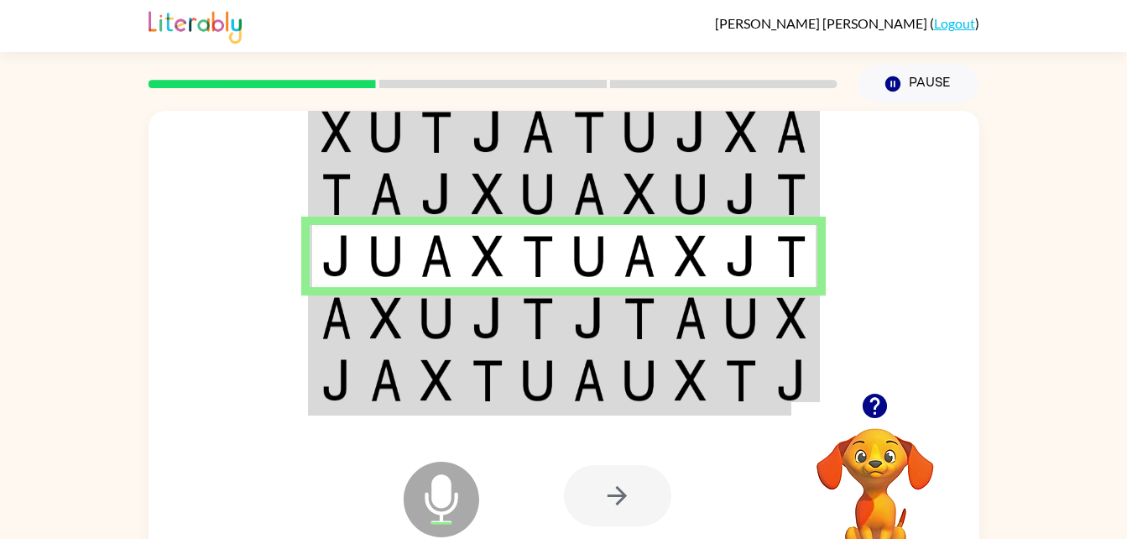
click at [659, 314] on td at bounding box center [639, 318] width 51 height 62
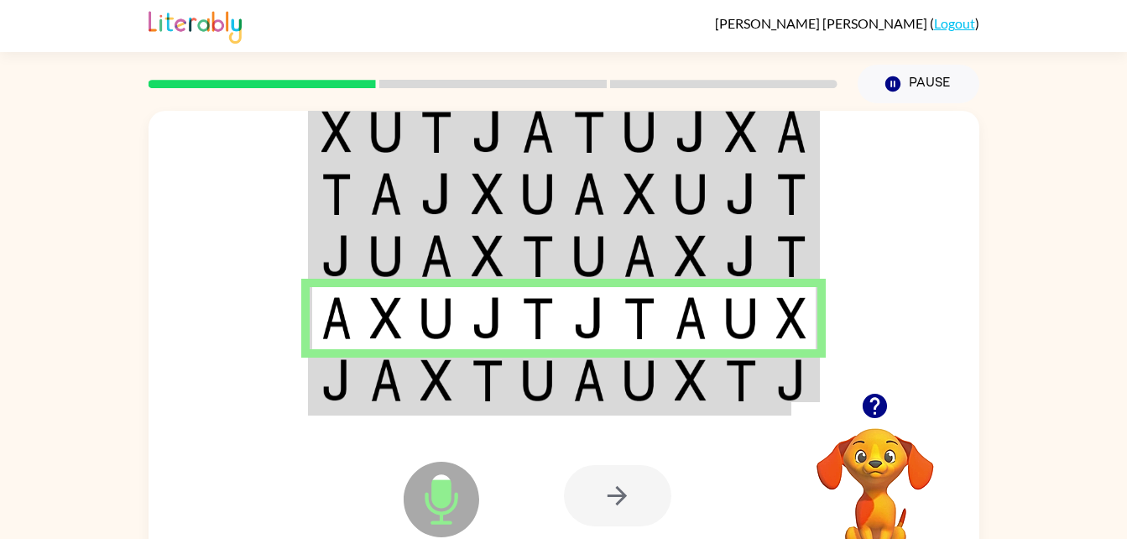
click at [622, 398] on td at bounding box center [639, 381] width 51 height 65
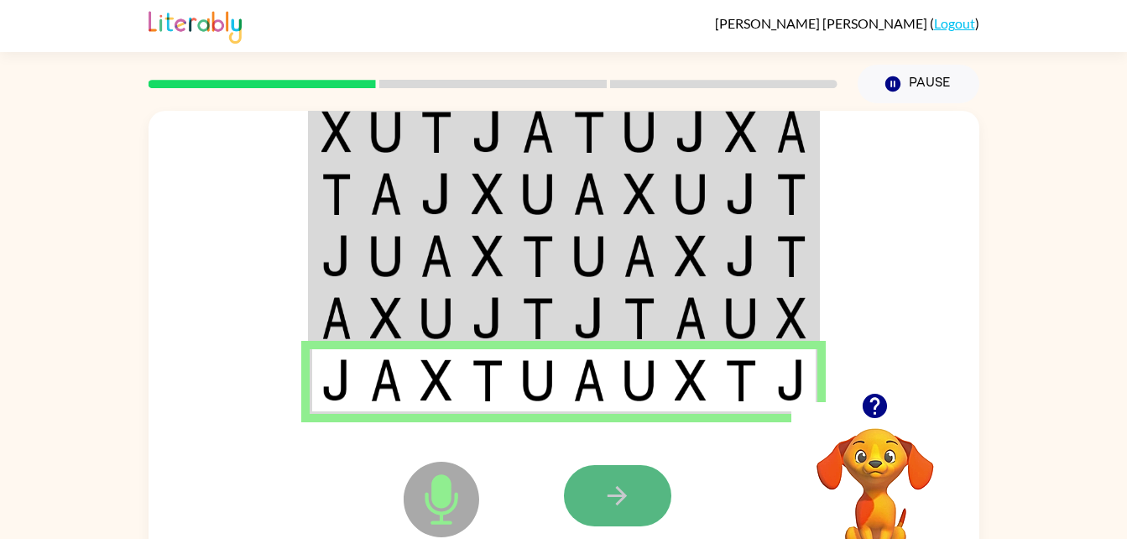
click at [616, 480] on button "button" at bounding box center [617, 495] width 107 height 61
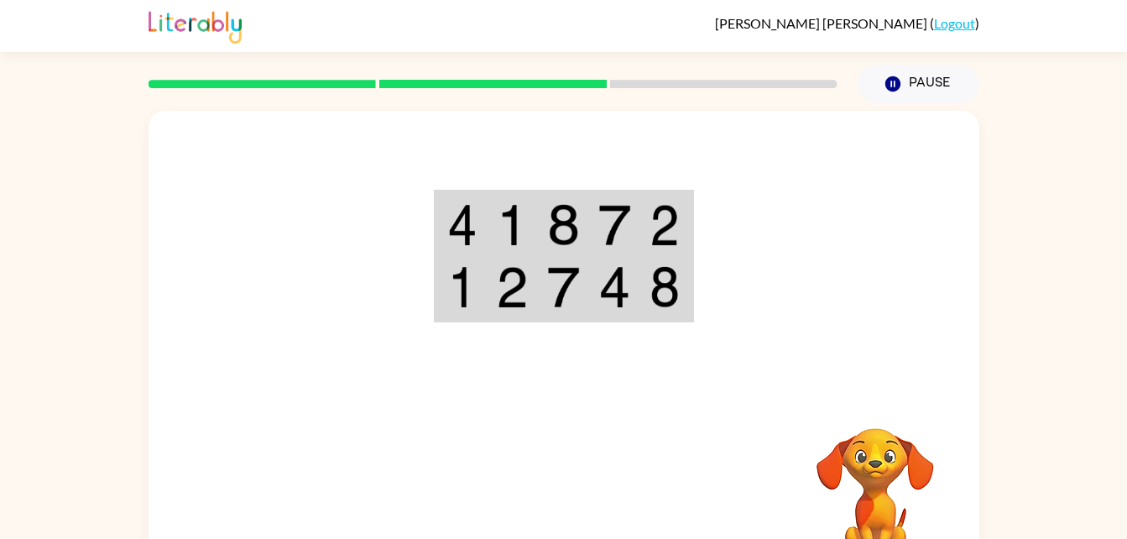
click at [454, 259] on td at bounding box center [461, 288] width 51 height 65
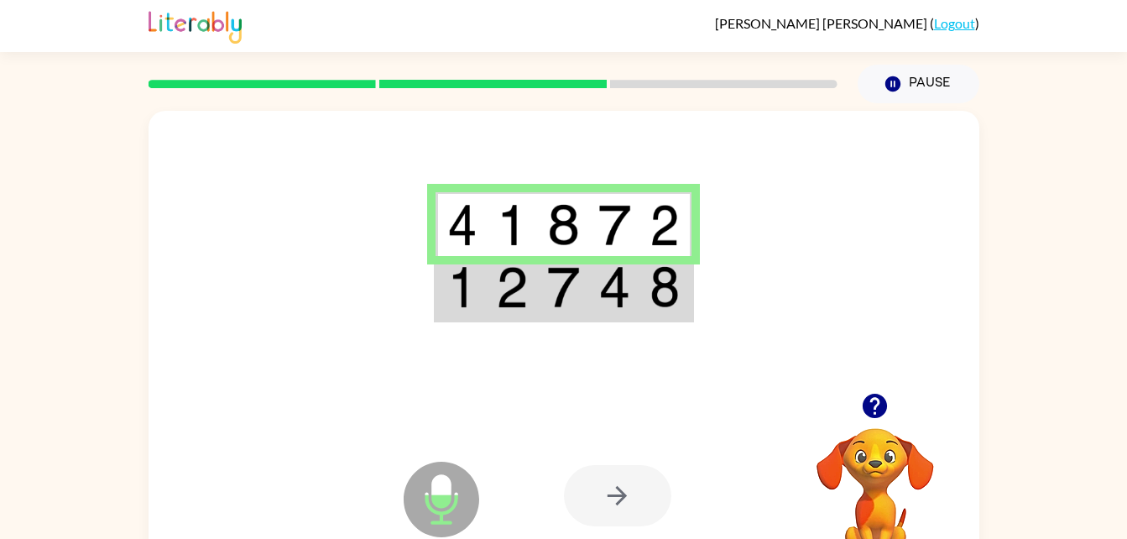
click at [587, 289] on td at bounding box center [563, 288] width 51 height 65
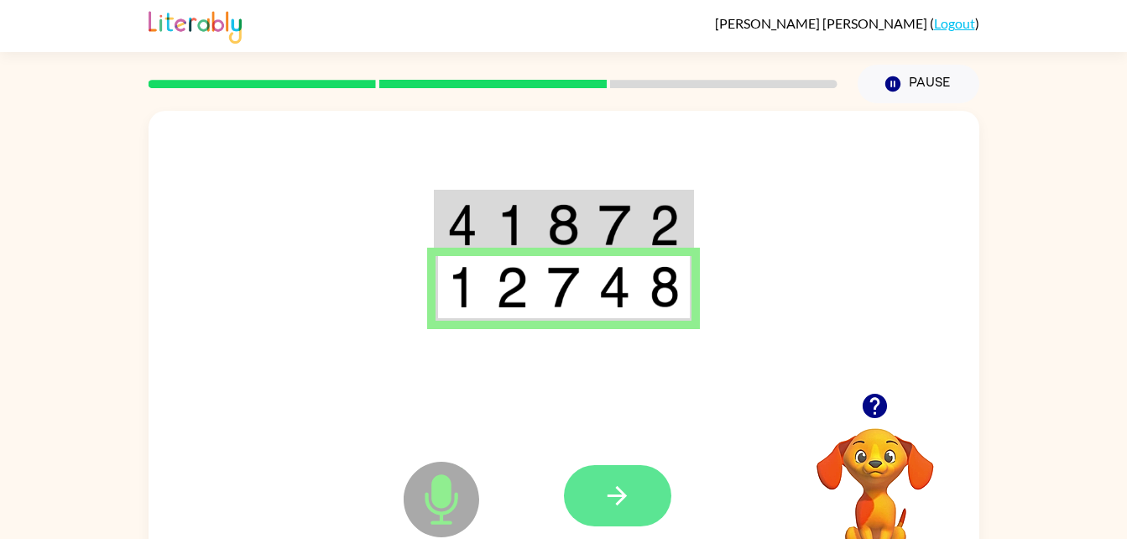
click at [610, 480] on button "button" at bounding box center [617, 495] width 107 height 61
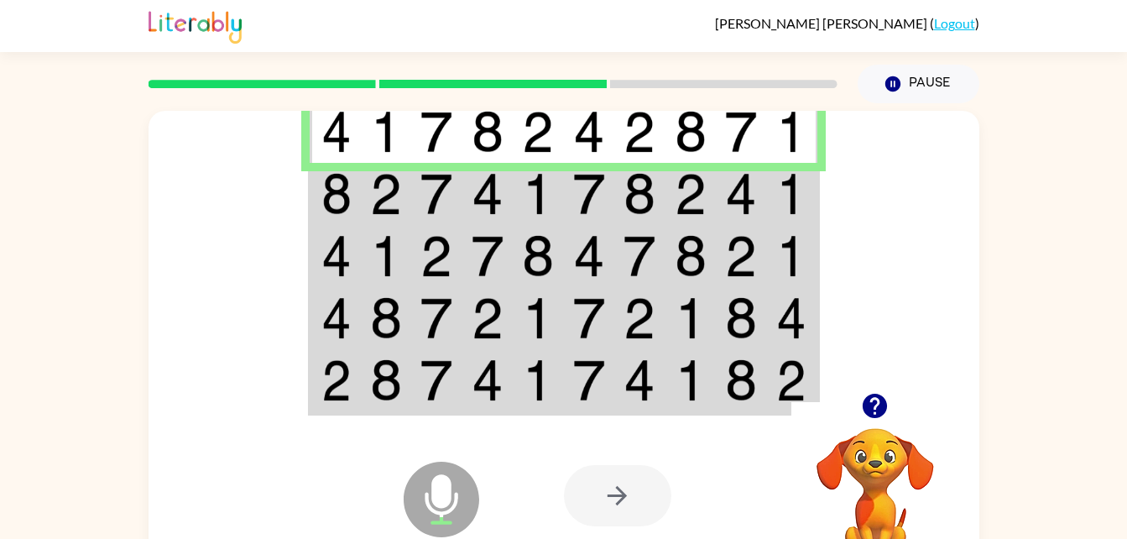
click at [575, 372] on img at bounding box center [589, 380] width 32 height 42
click at [670, 189] on td at bounding box center [690, 194] width 51 height 62
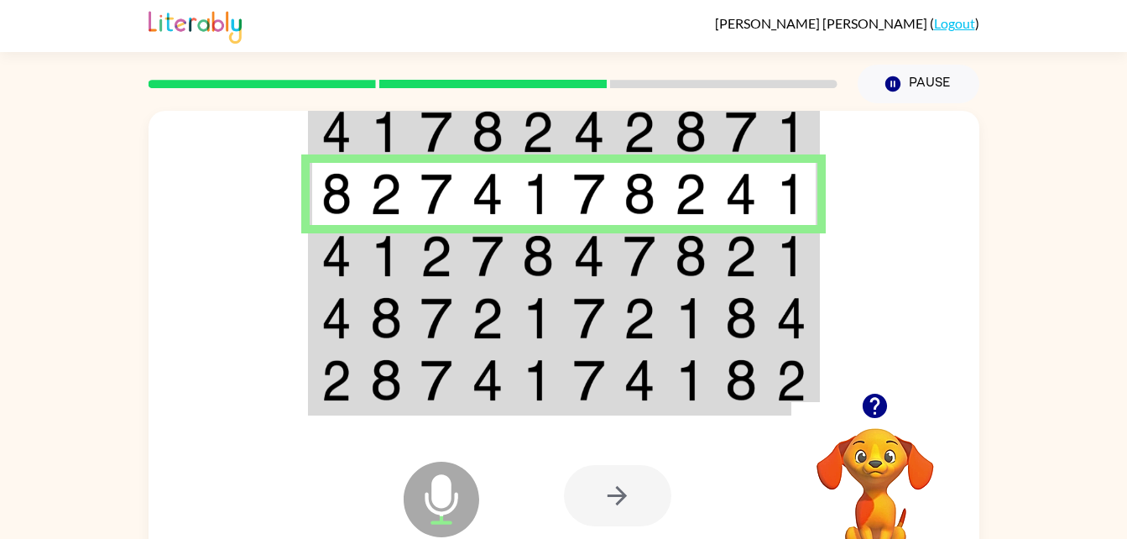
click at [654, 242] on img at bounding box center [639, 256] width 32 height 42
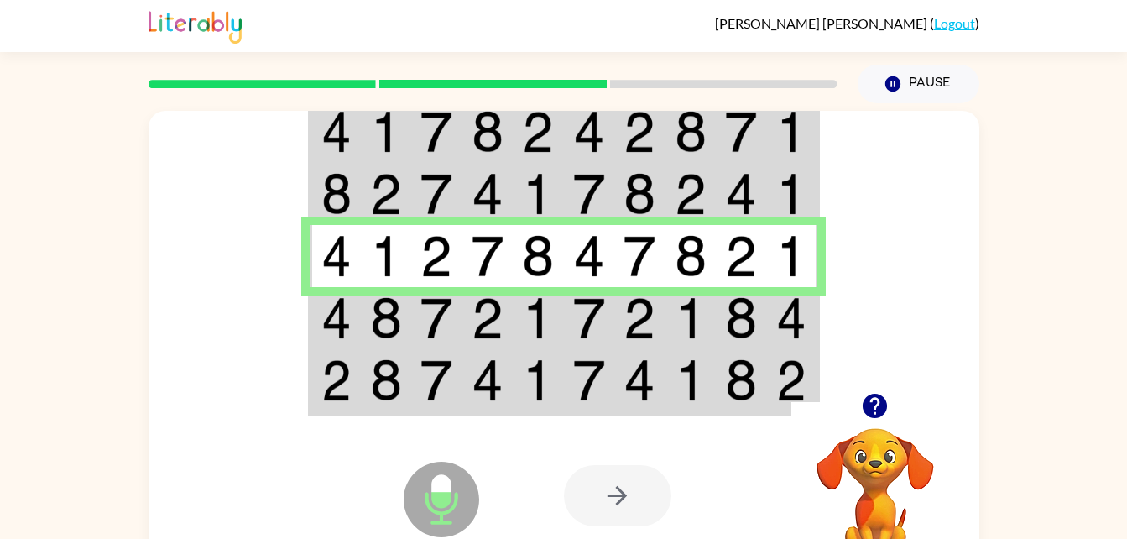
click at [623, 300] on td at bounding box center [639, 318] width 51 height 62
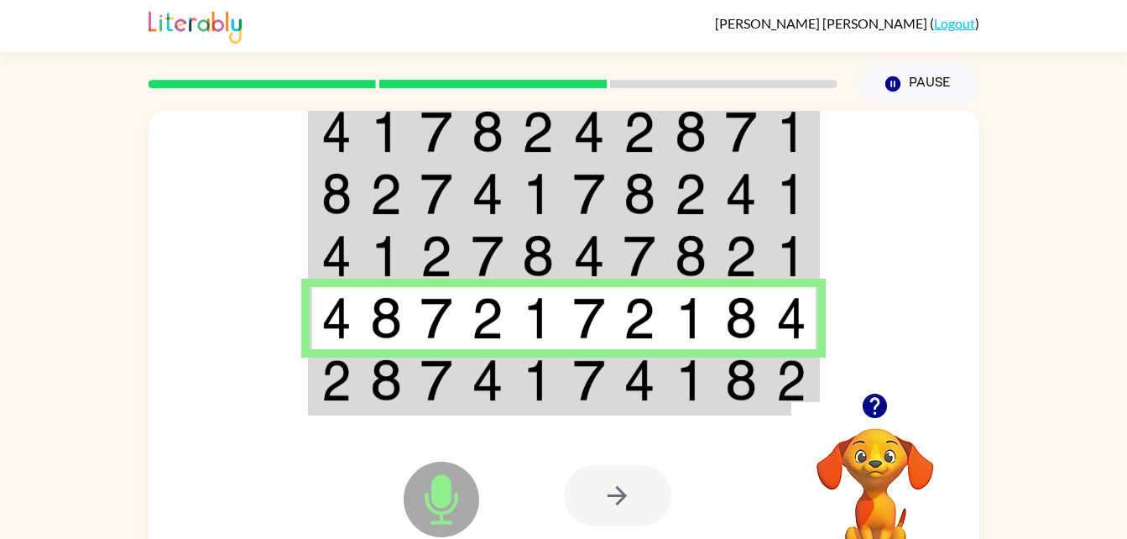
click at [610, 419] on div at bounding box center [688, 495] width 248 height 189
click at [639, 352] on td at bounding box center [639, 381] width 51 height 65
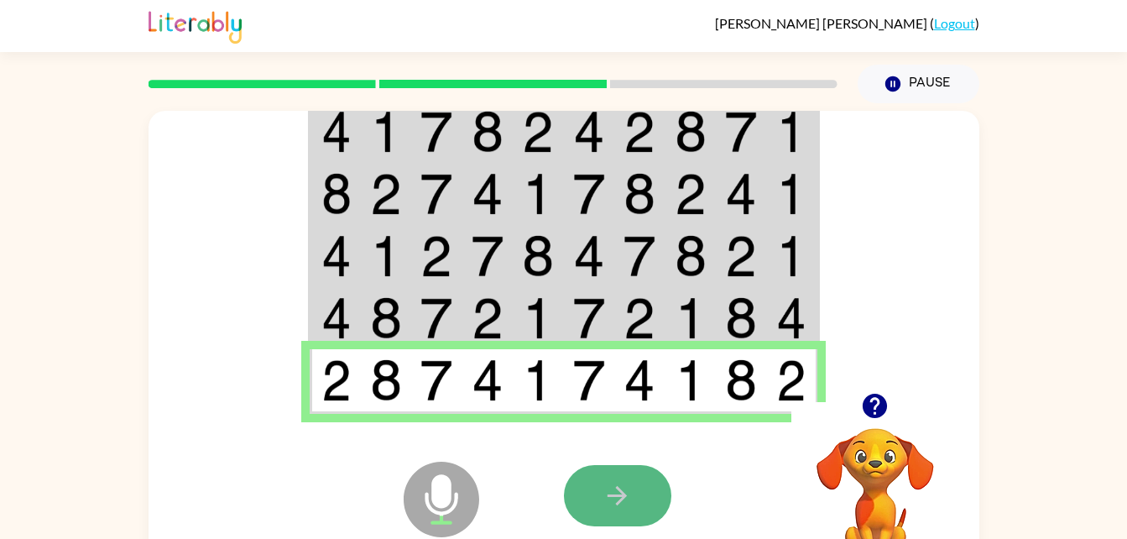
click at [637, 486] on button "button" at bounding box center [617, 495] width 107 height 61
